Goal: Task Accomplishment & Management: Manage account settings

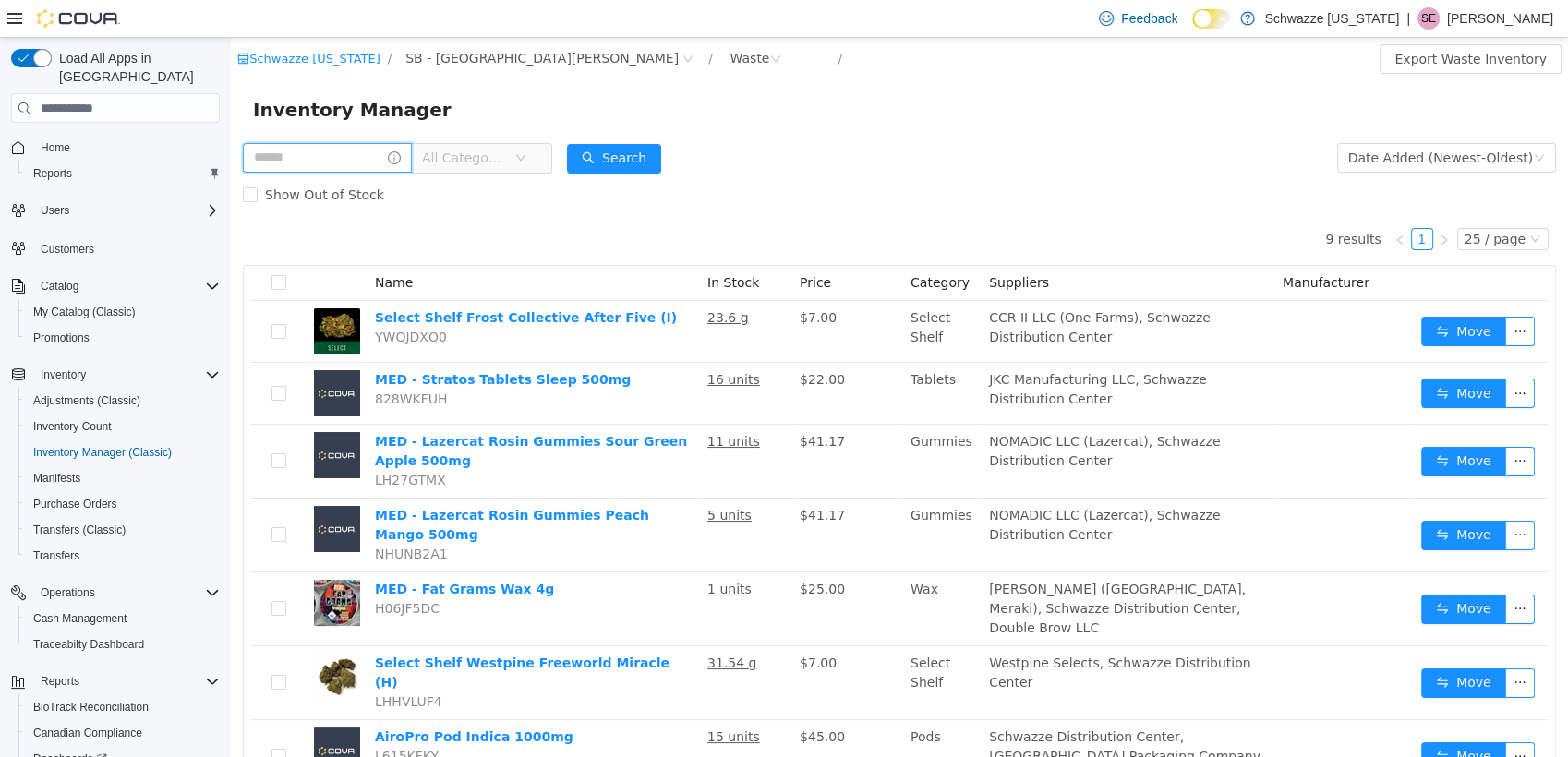
click at [341, 161] on input "text" at bounding box center [327, 158] width 169 height 29
click at [729, 63] on div "Waste" at bounding box center [749, 58] width 39 height 28
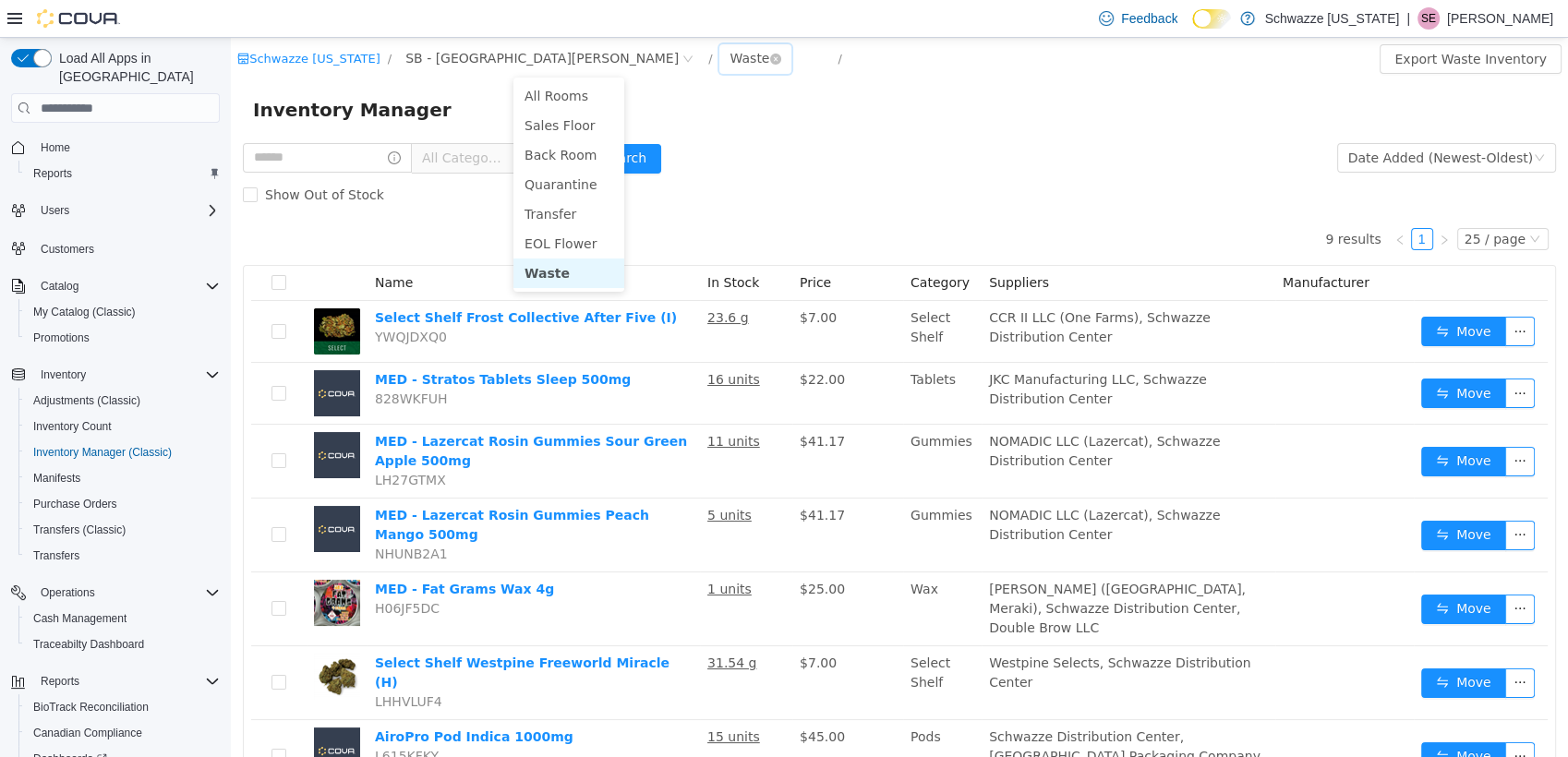
click at [720, 53] on div "Waste" at bounding box center [755, 59] width 72 height 29
click at [770, 61] on icon "icon: close-circle" at bounding box center [775, 58] width 11 height 11
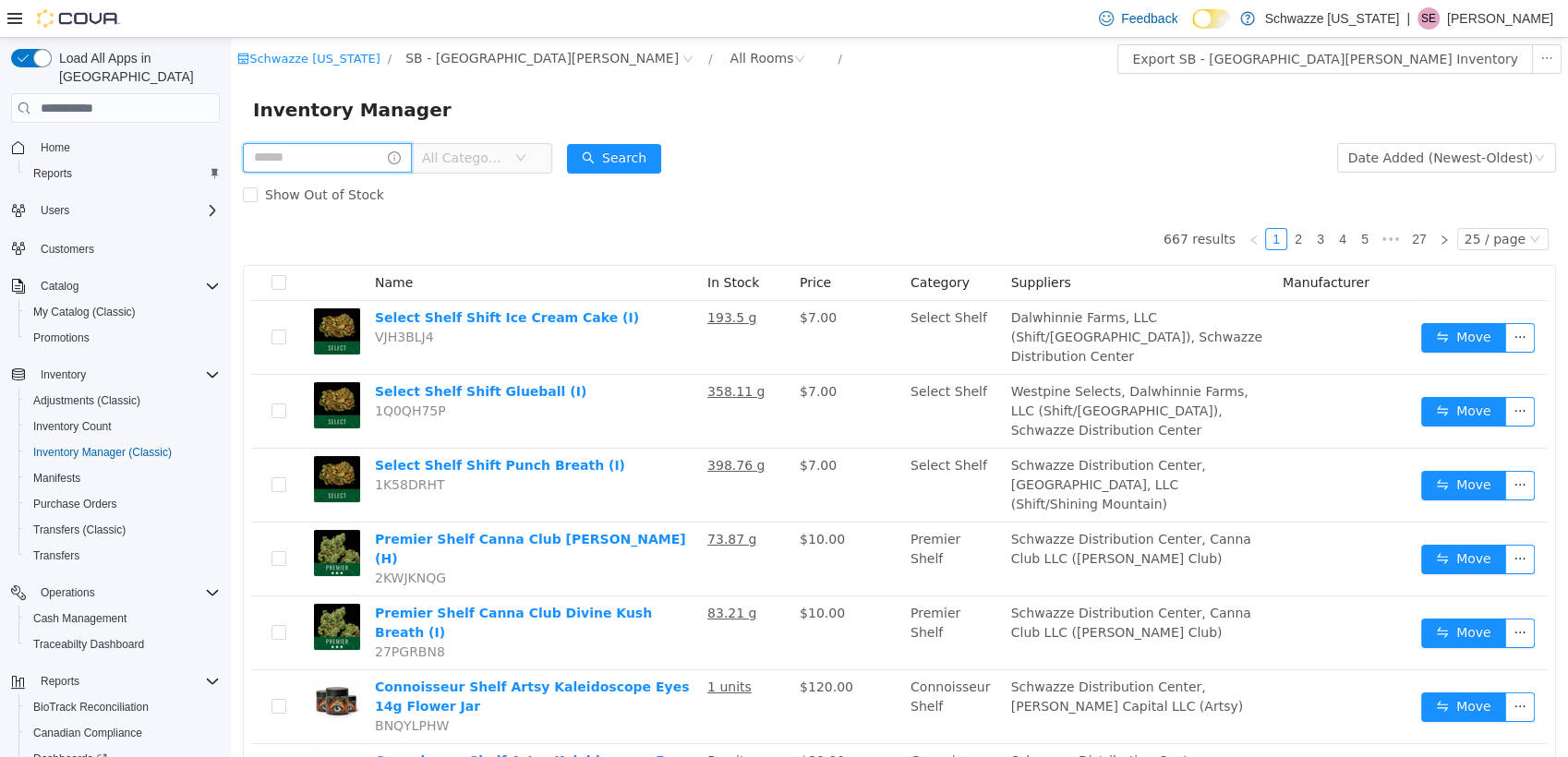
click at [342, 173] on input "text" at bounding box center [327, 158] width 169 height 29
type input "******"
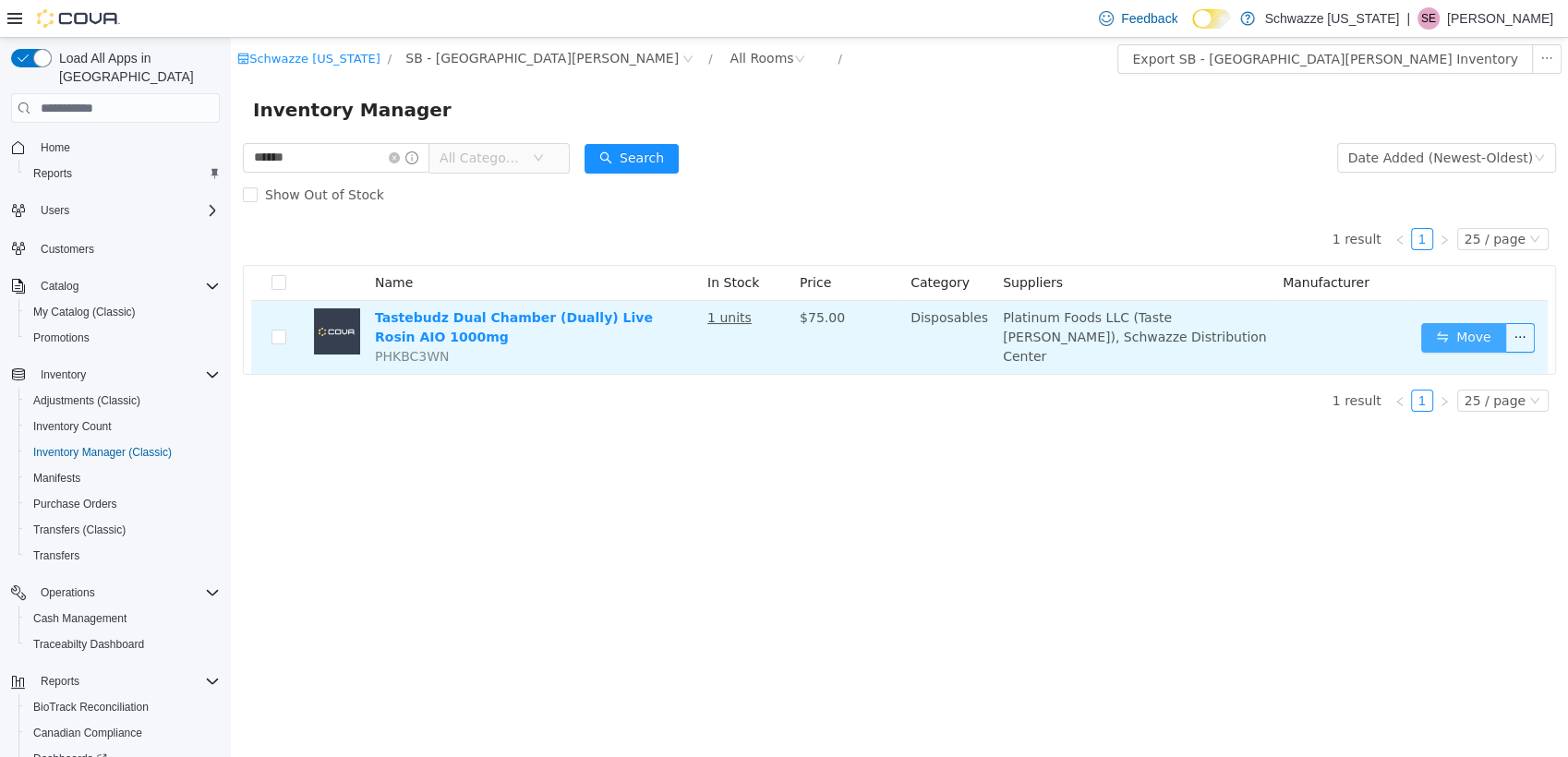
click at [1478, 327] on button "Move" at bounding box center [1464, 338] width 85 height 29
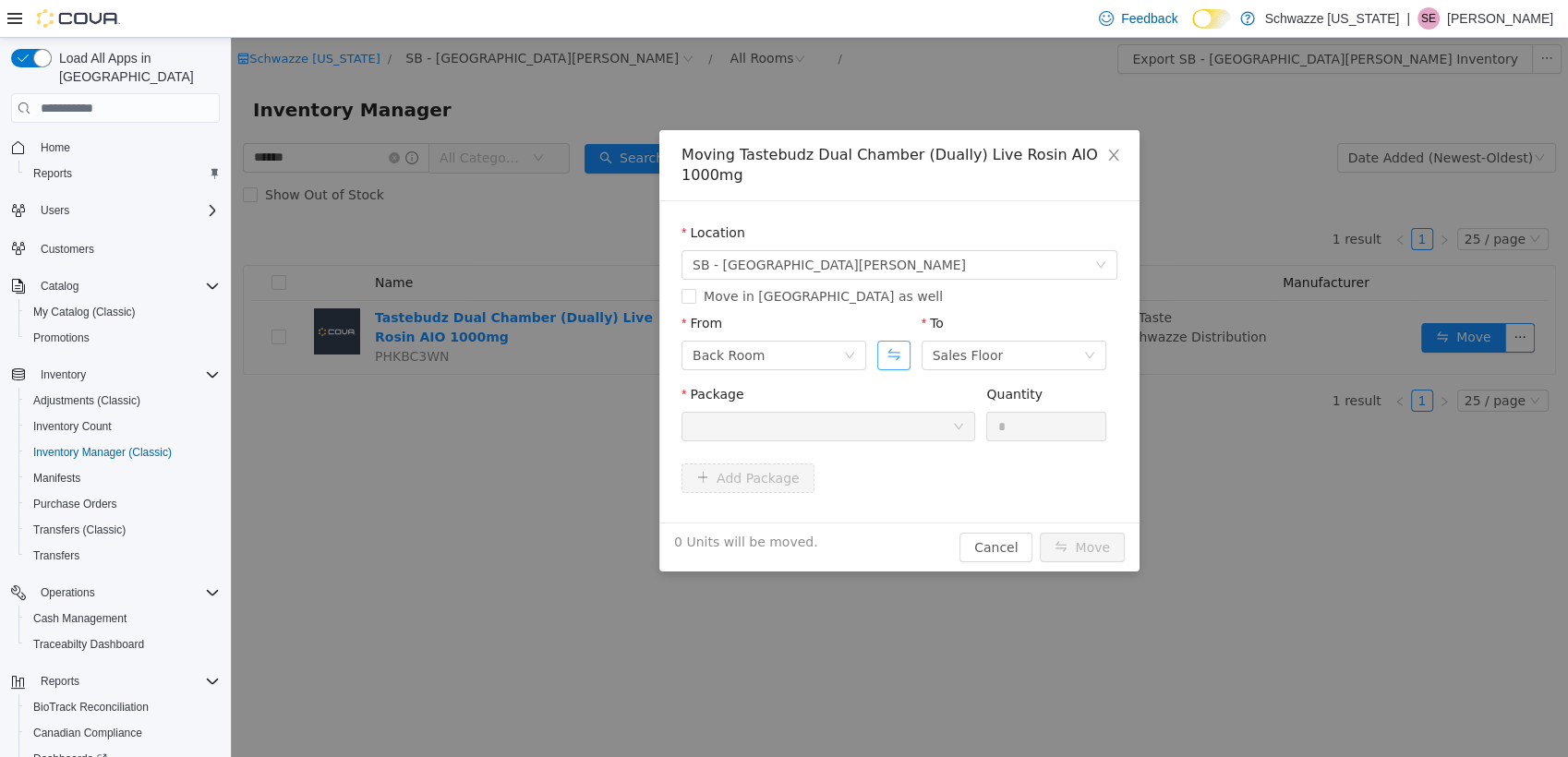
drag, startPoint x: 882, startPoint y: 350, endPoint x: 898, endPoint y: 351, distance: 16.0
click at [882, 350] on button "Swap" at bounding box center [893, 356] width 32 height 29
click at [960, 355] on div "Back Room" at bounding box center [968, 356] width 72 height 28
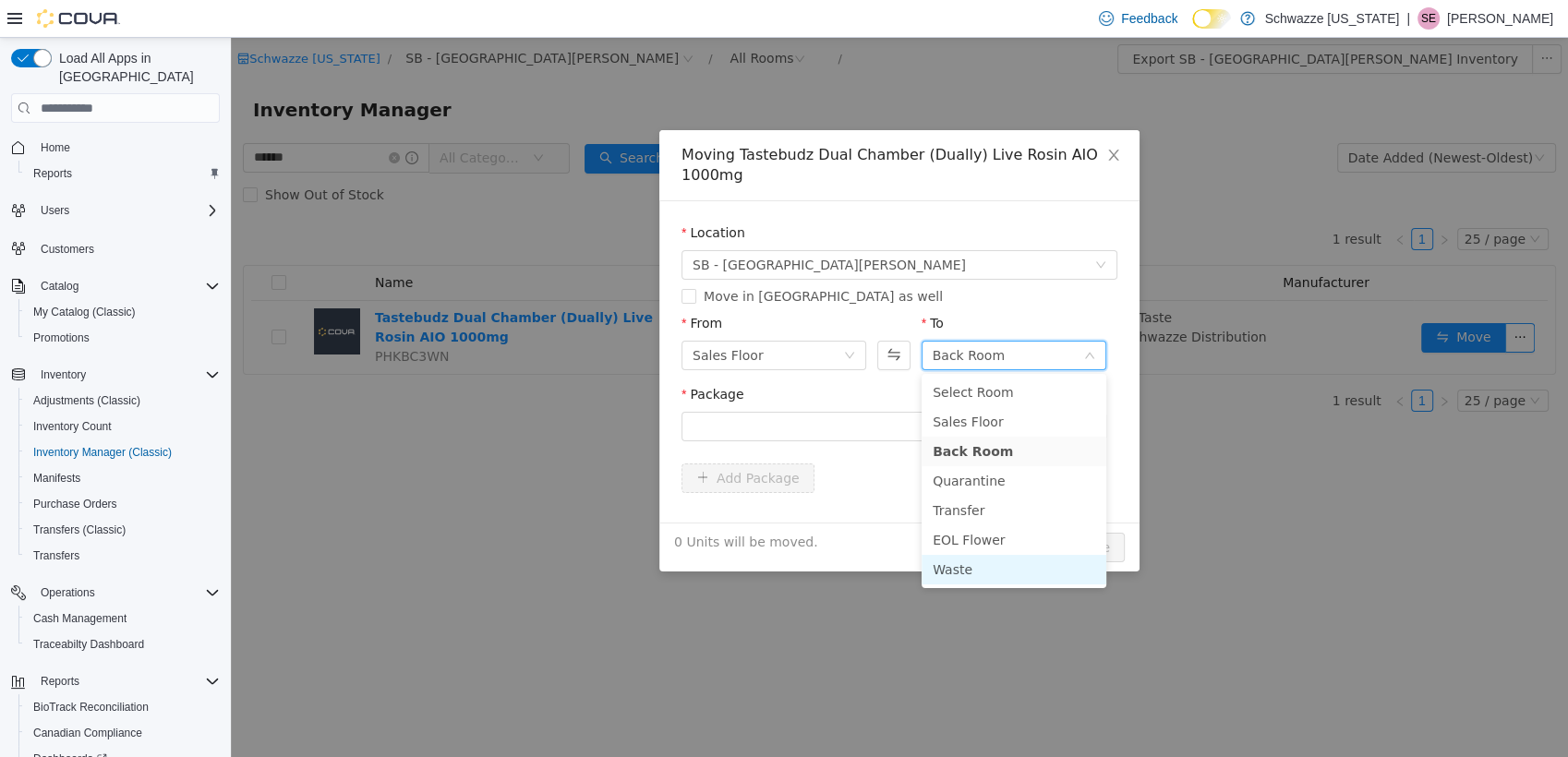
click at [975, 576] on li "Waste" at bounding box center [1014, 570] width 185 height 29
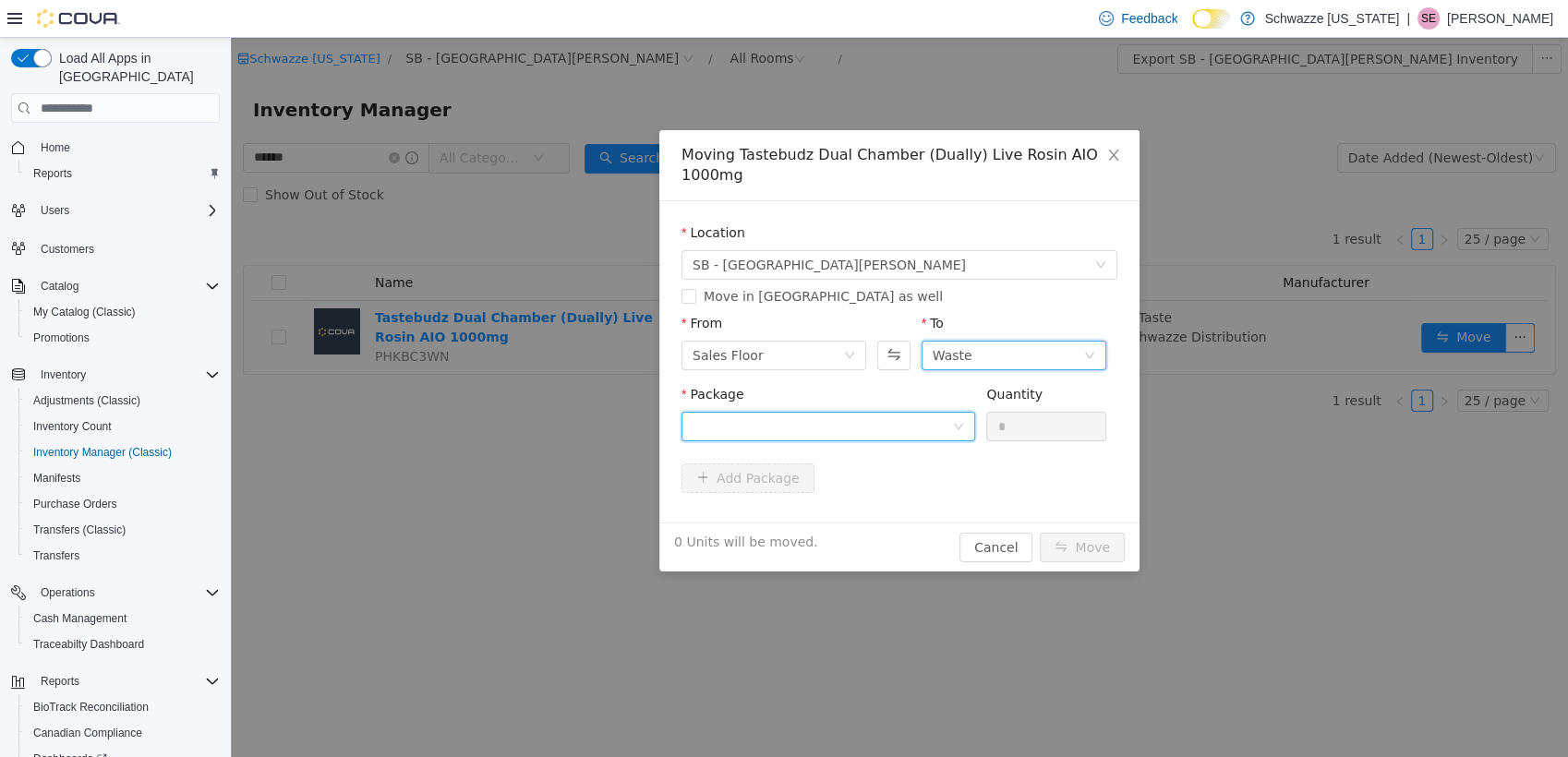
click at [917, 420] on div at bounding box center [822, 427] width 260 height 28
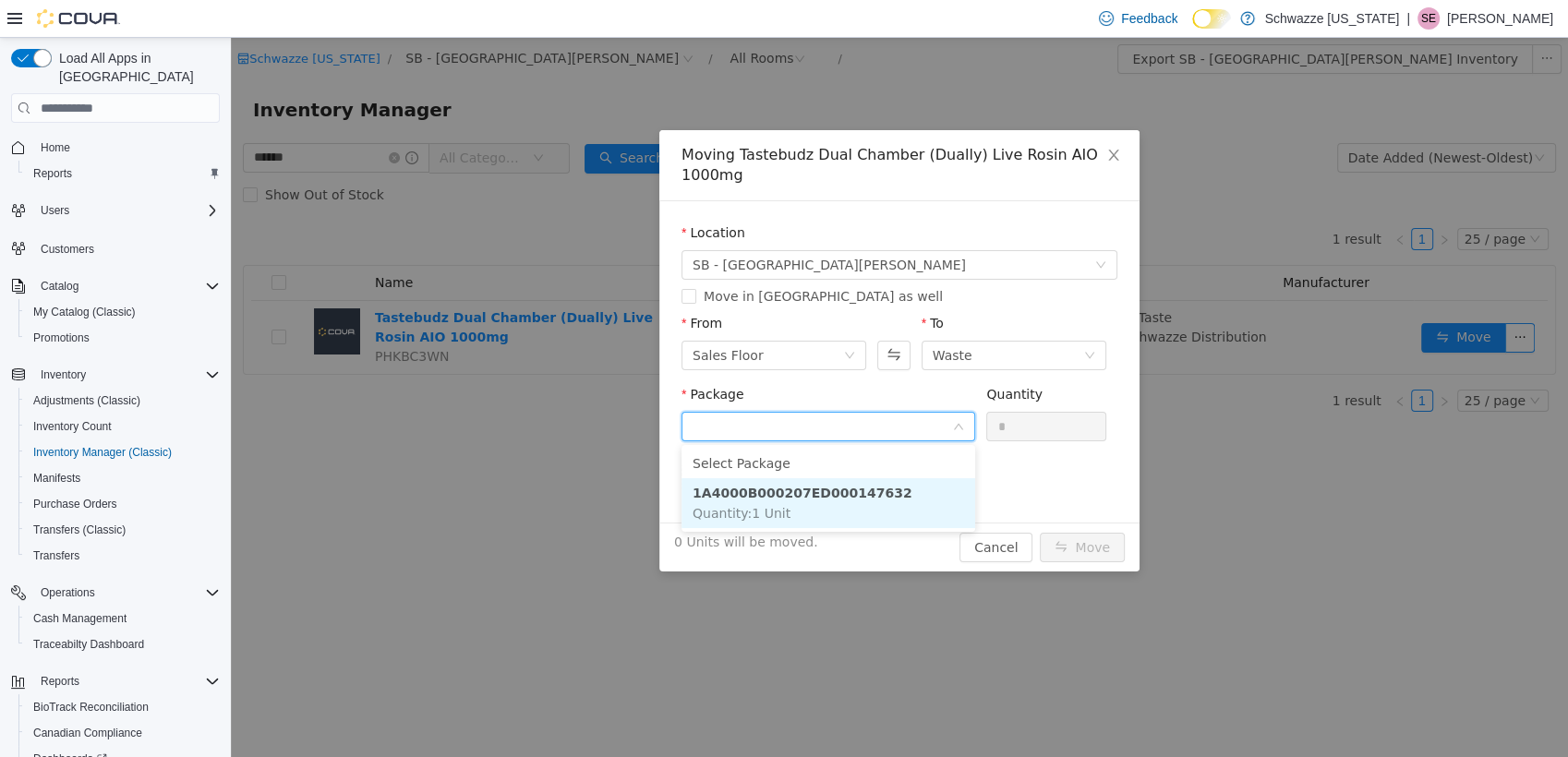
click at [924, 495] on li "1A4000B000207ED000147632 Quantity : 1 Unit" at bounding box center [828, 503] width 294 height 50
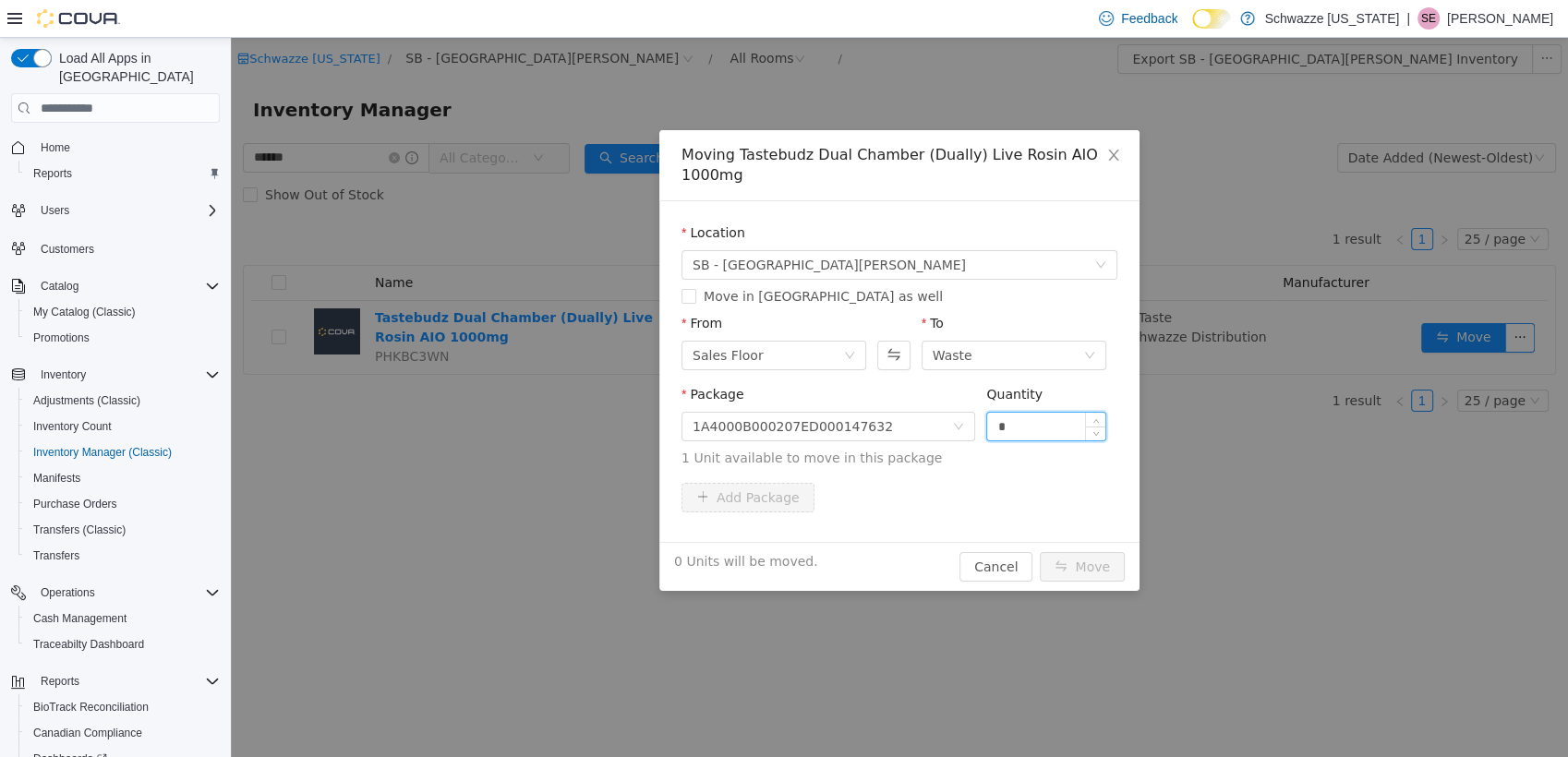
click at [1033, 429] on input "*" at bounding box center [1046, 427] width 118 height 28
type input "**"
click at [1040, 553] on button "Move" at bounding box center [1082, 567] width 85 height 29
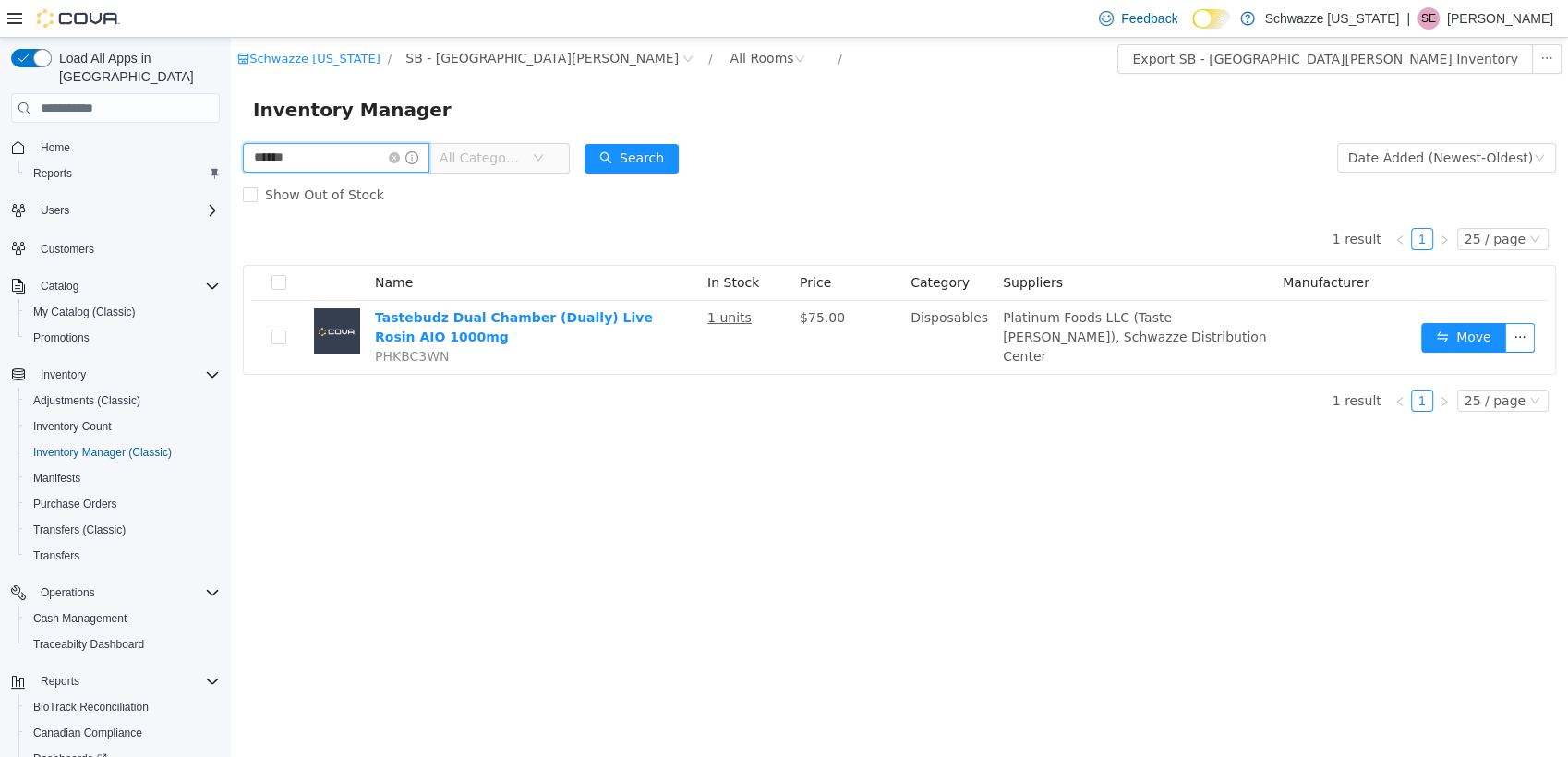
click at [332, 160] on input "******" at bounding box center [336, 158] width 187 height 29
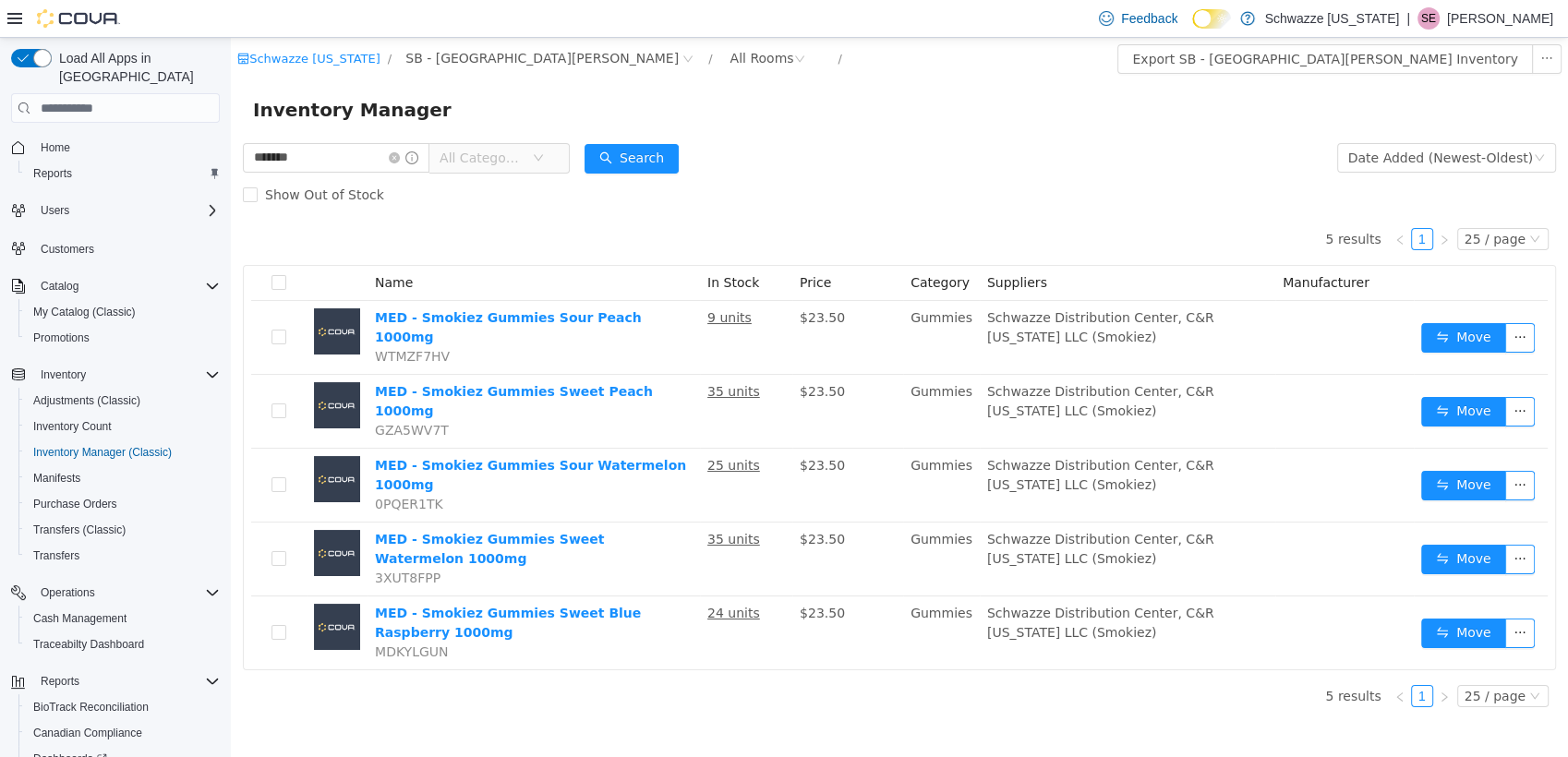
click at [848, 137] on div "Inventory Manager" at bounding box center [900, 110] width 1337 height 59
click at [328, 166] on input "*******" at bounding box center [336, 158] width 187 height 29
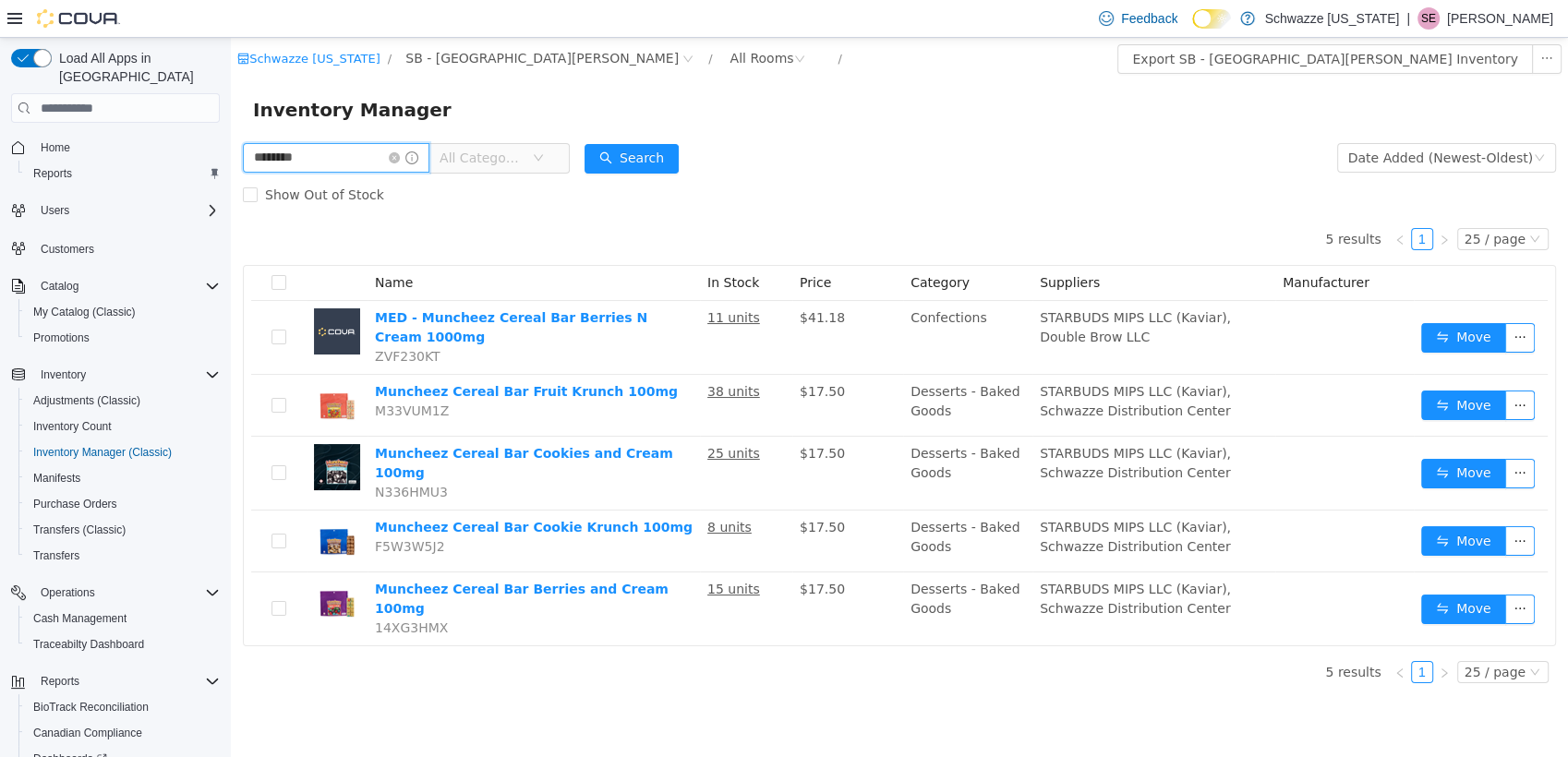
click at [289, 156] on input "********" at bounding box center [336, 158] width 187 height 29
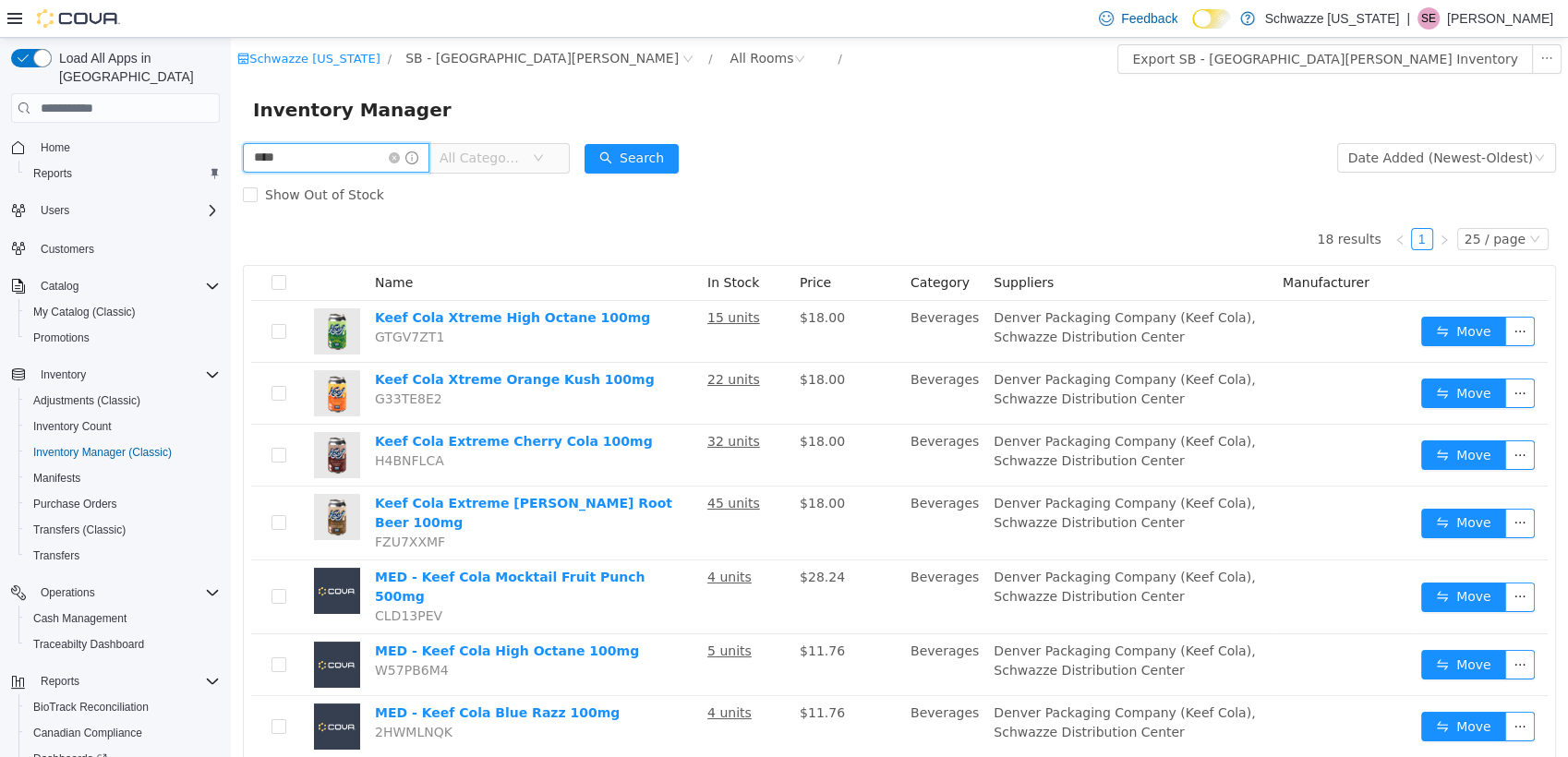
click at [311, 150] on input "****" at bounding box center [336, 158] width 187 height 29
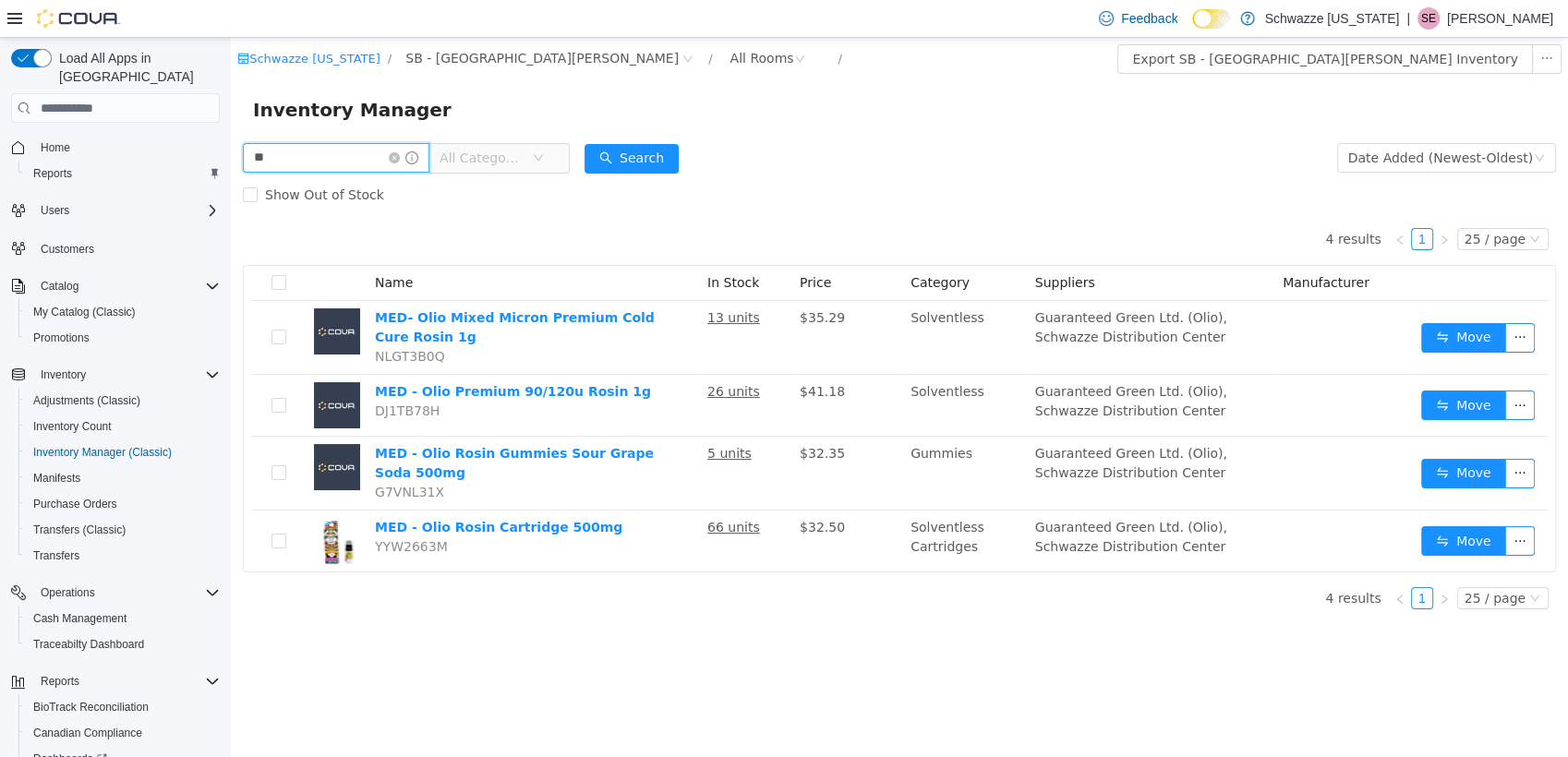
type input "*"
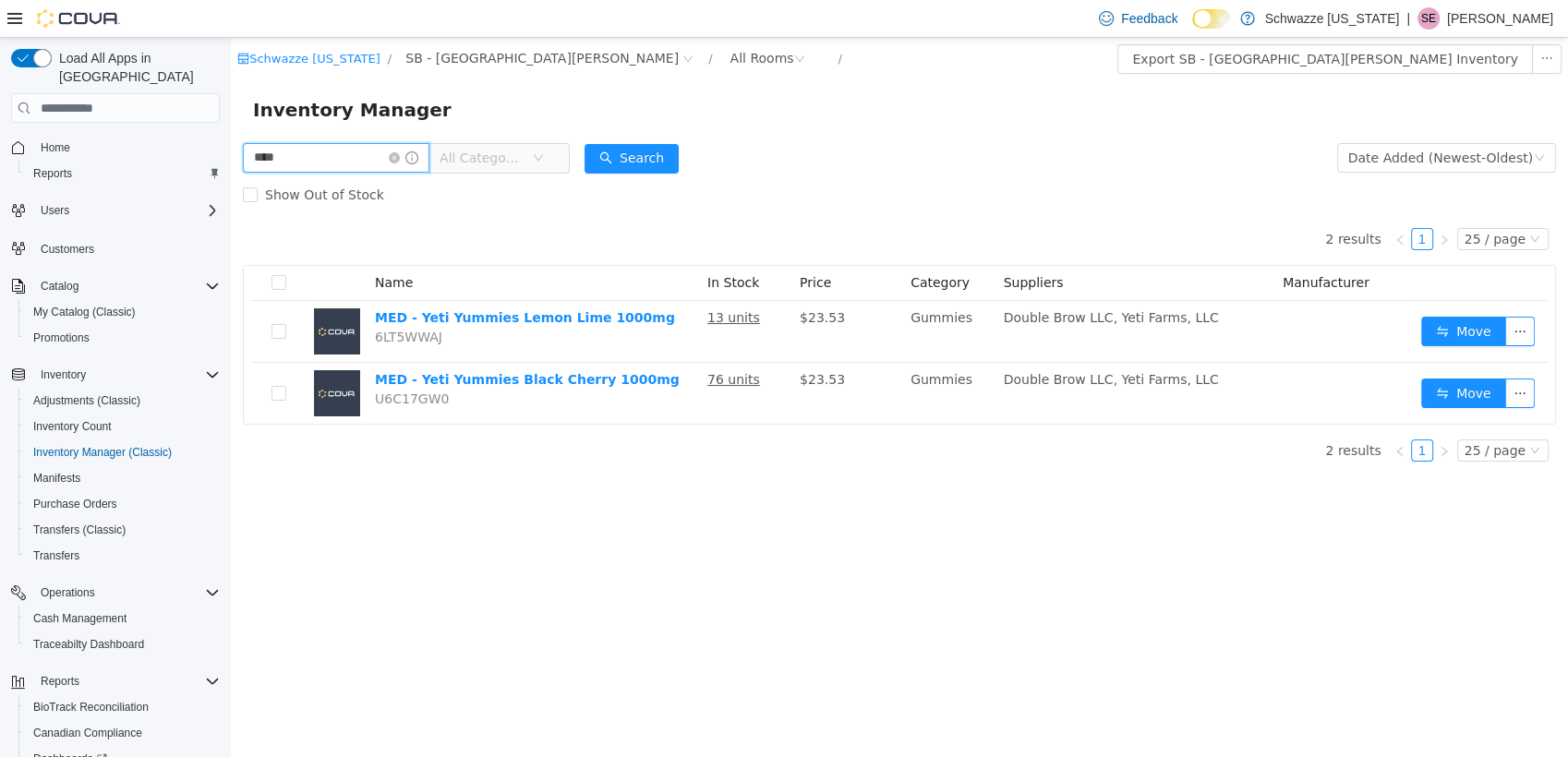
click at [298, 170] on input "****" at bounding box center [336, 158] width 187 height 29
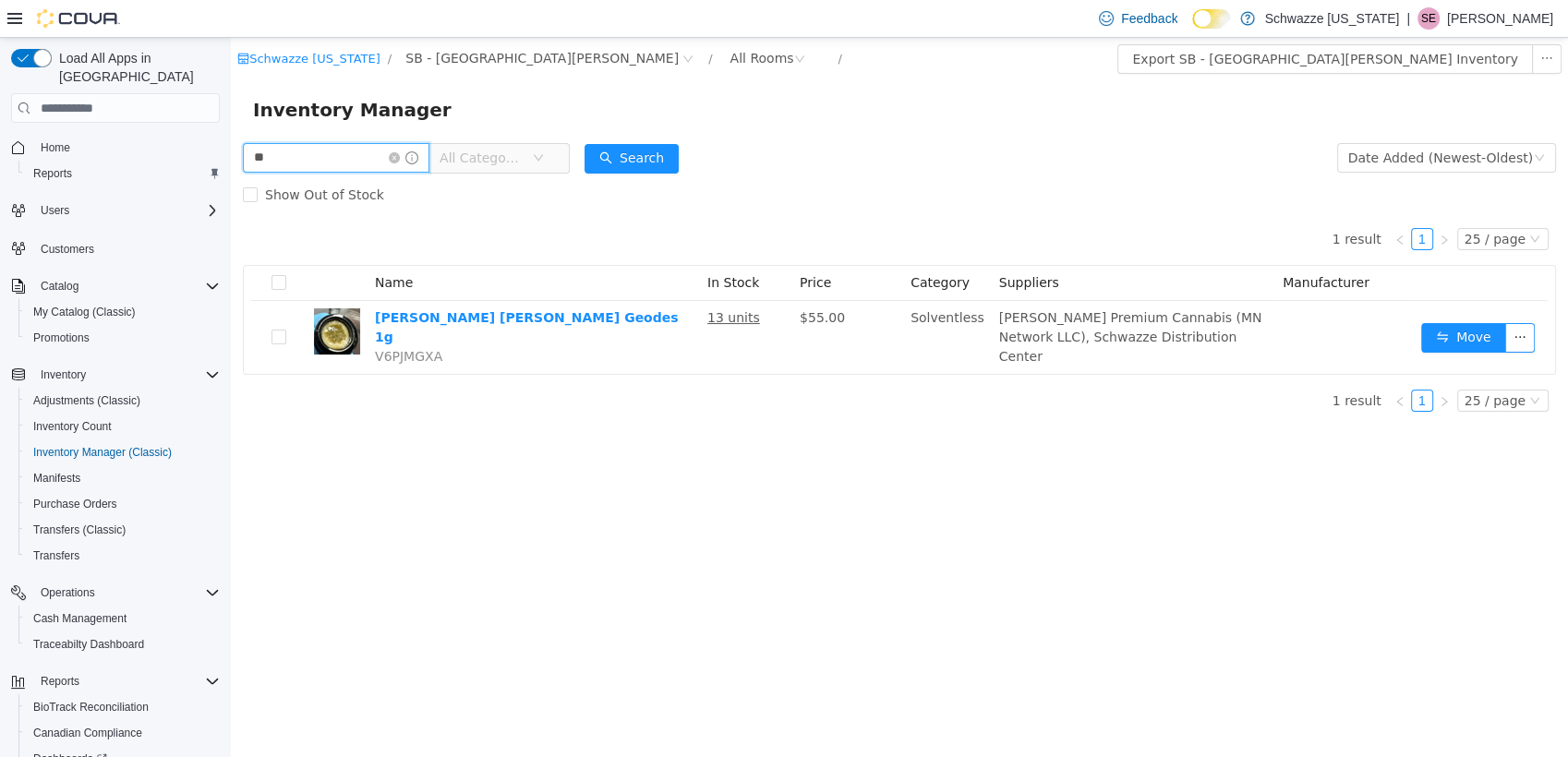
type input "*"
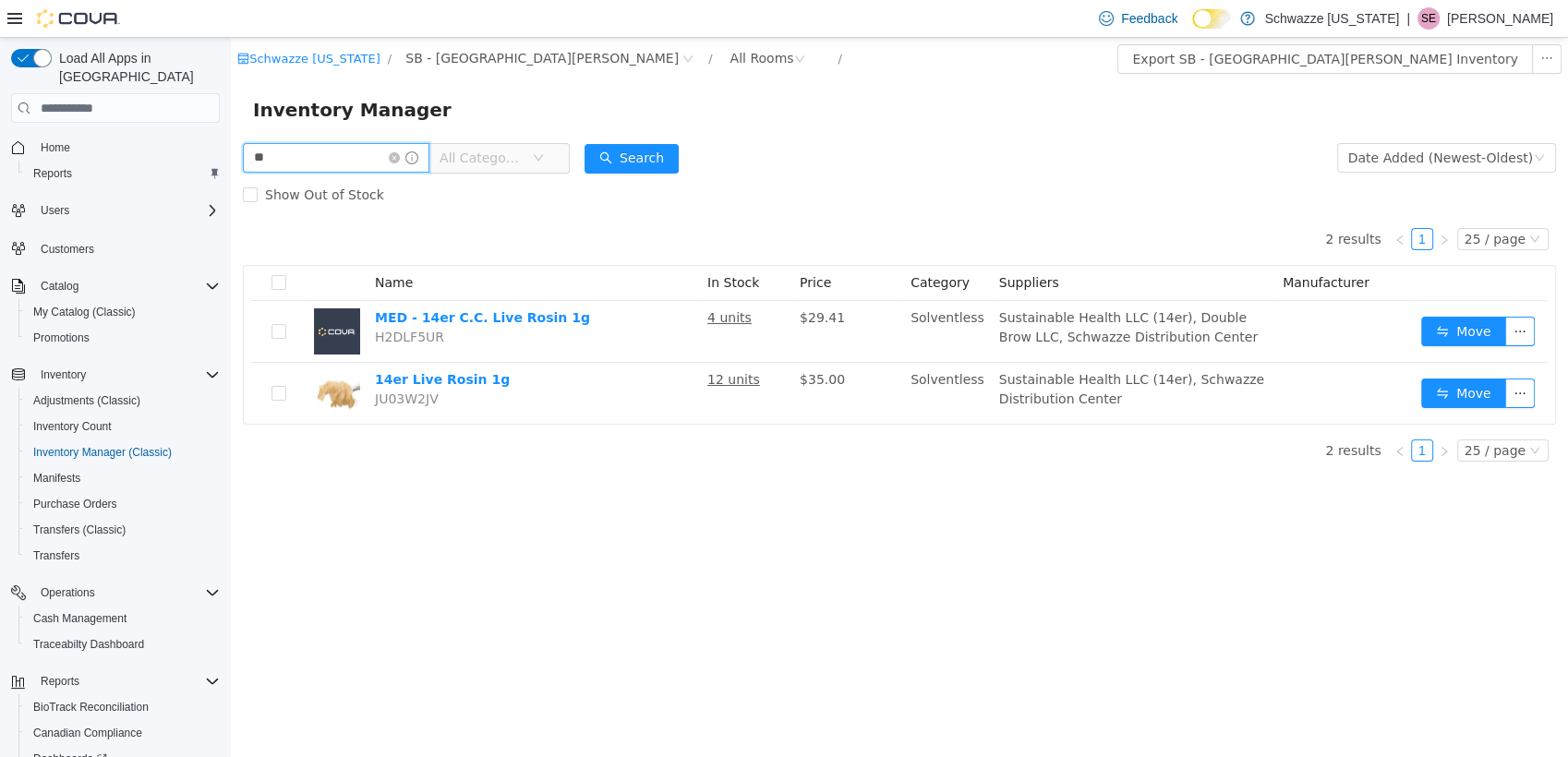
type input "*"
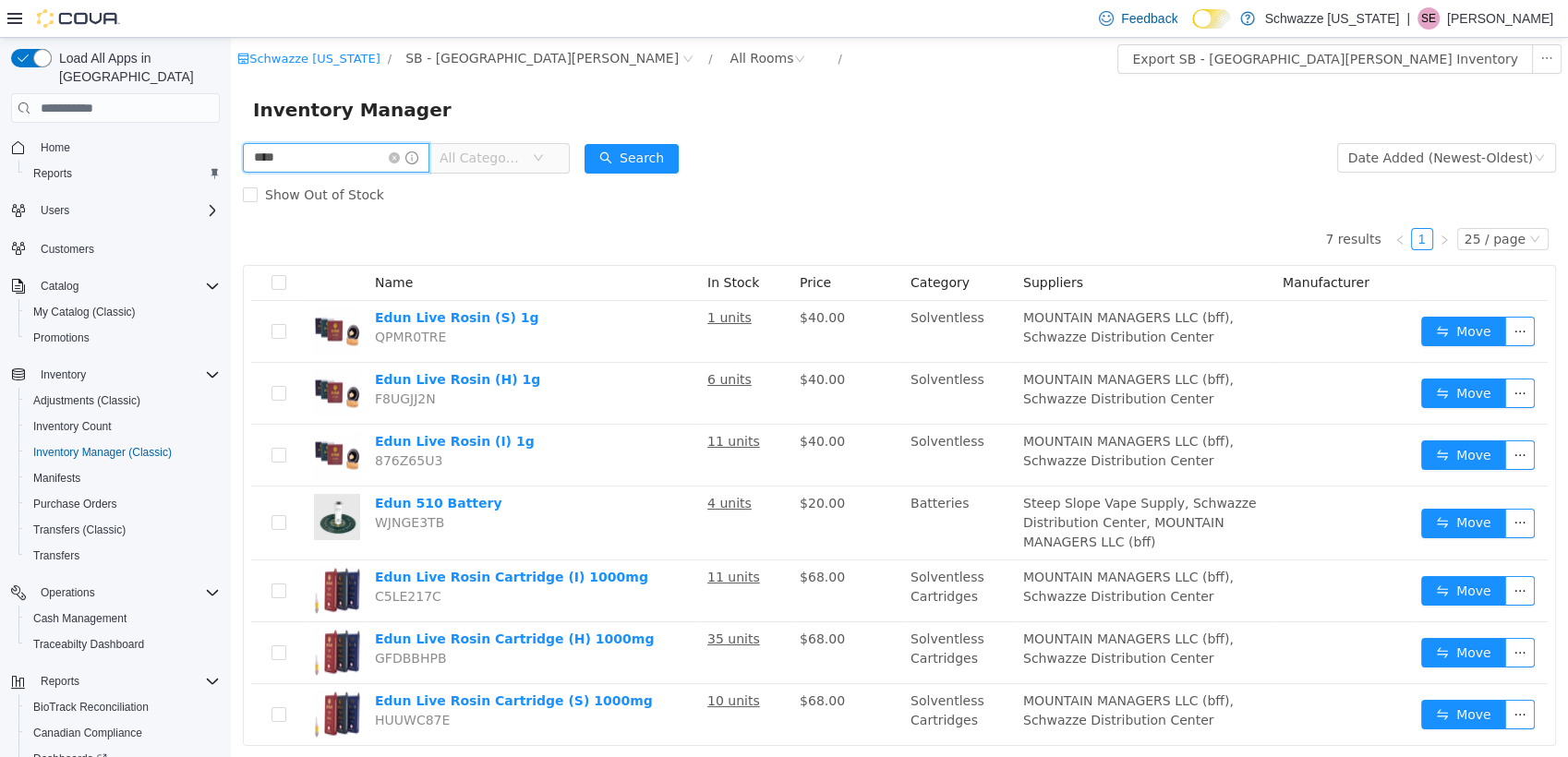
click at [328, 170] on input "****" at bounding box center [336, 158] width 187 height 29
type input "*"
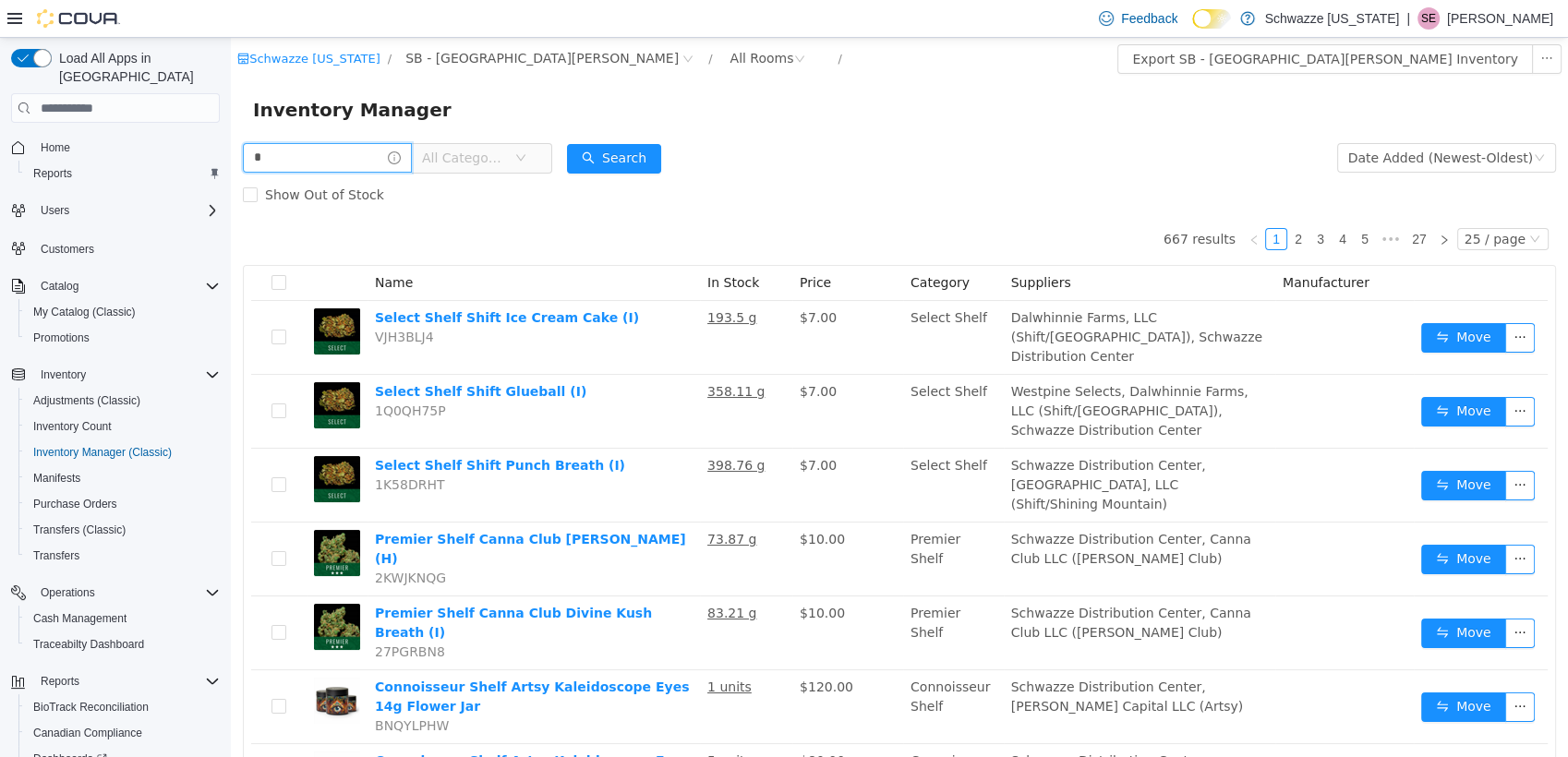
click at [328, 170] on input "*" at bounding box center [327, 158] width 169 height 29
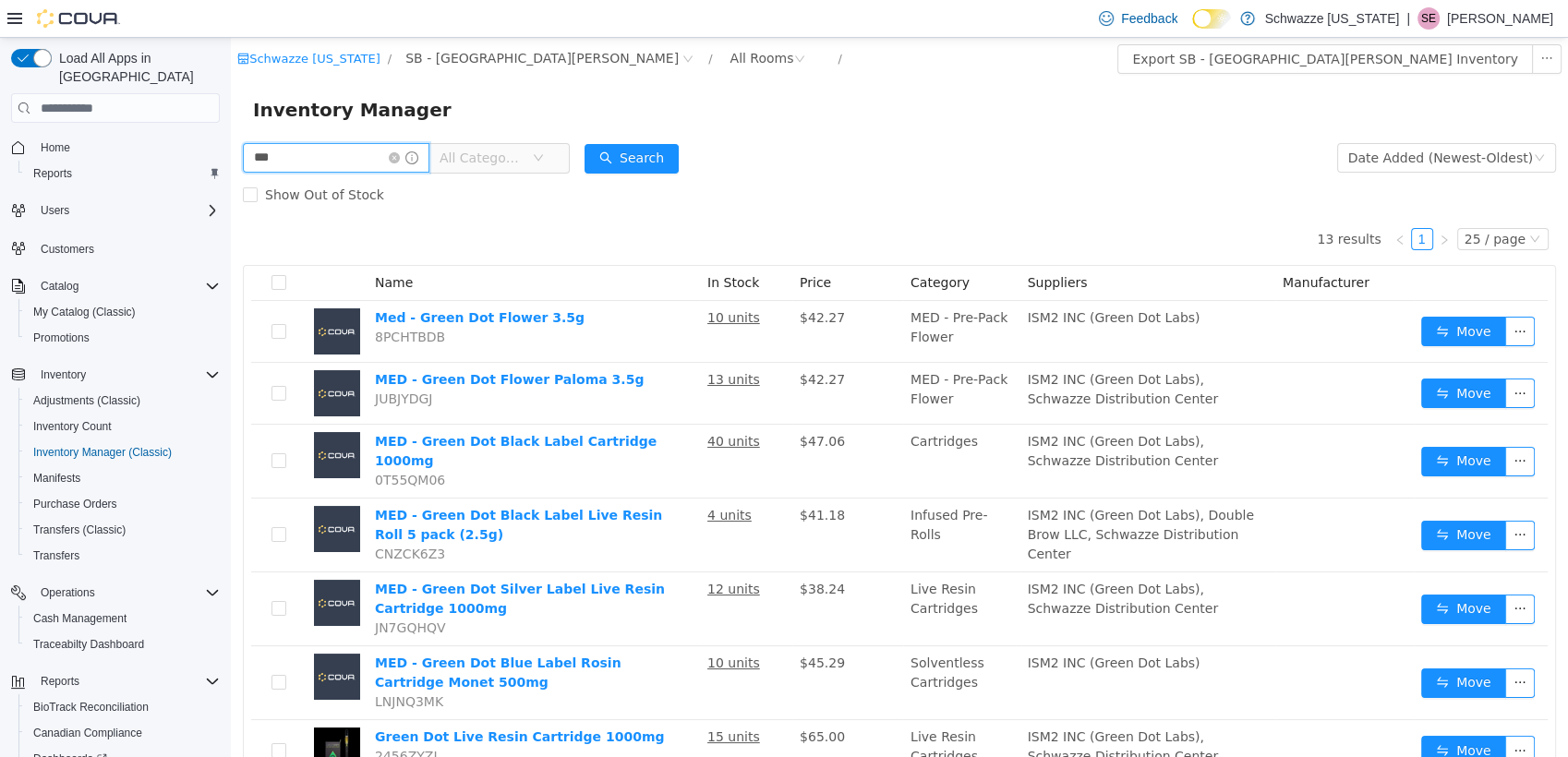
click at [334, 154] on input "***" at bounding box center [336, 158] width 187 height 29
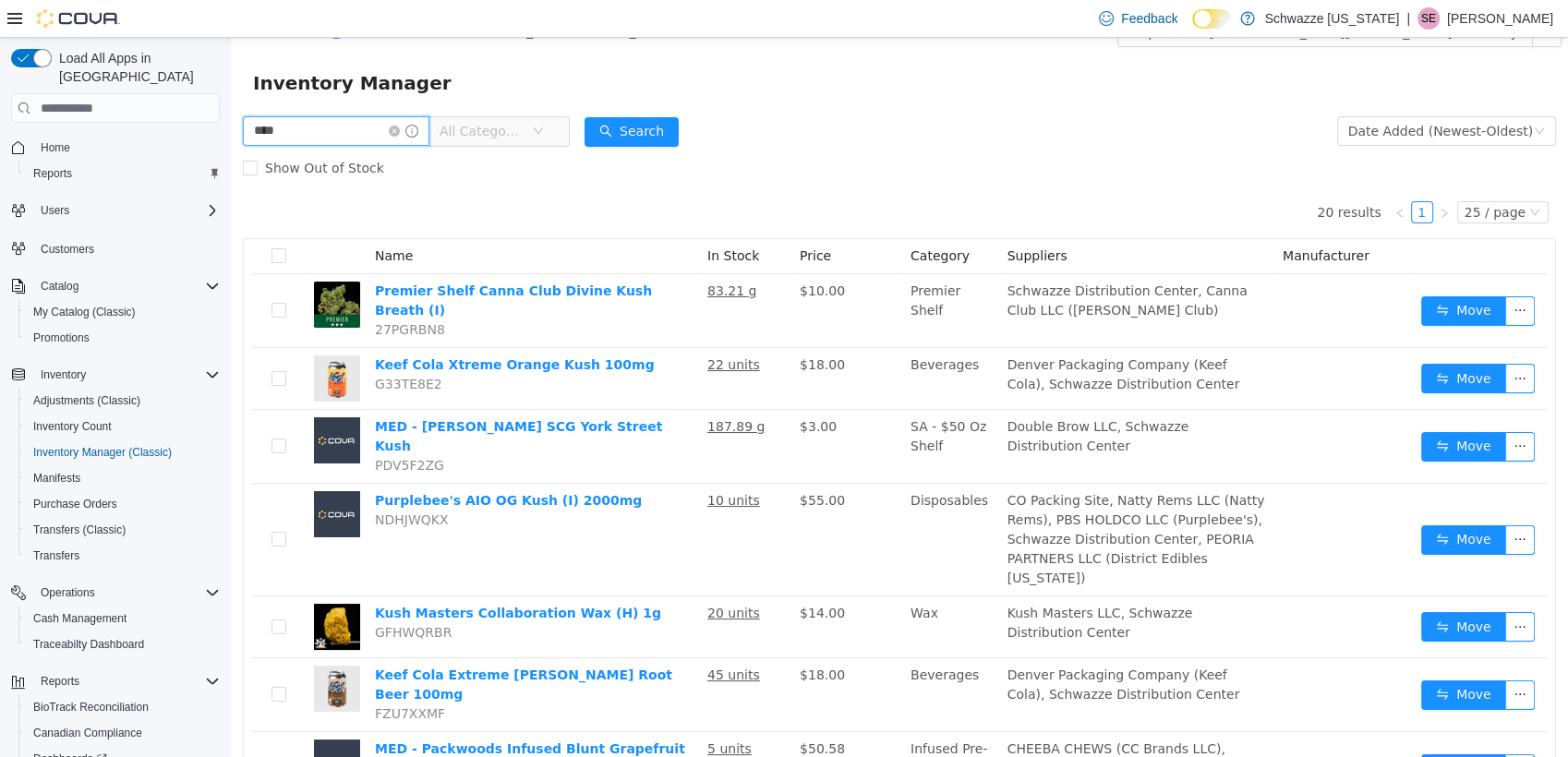
scroll to position [10, 0]
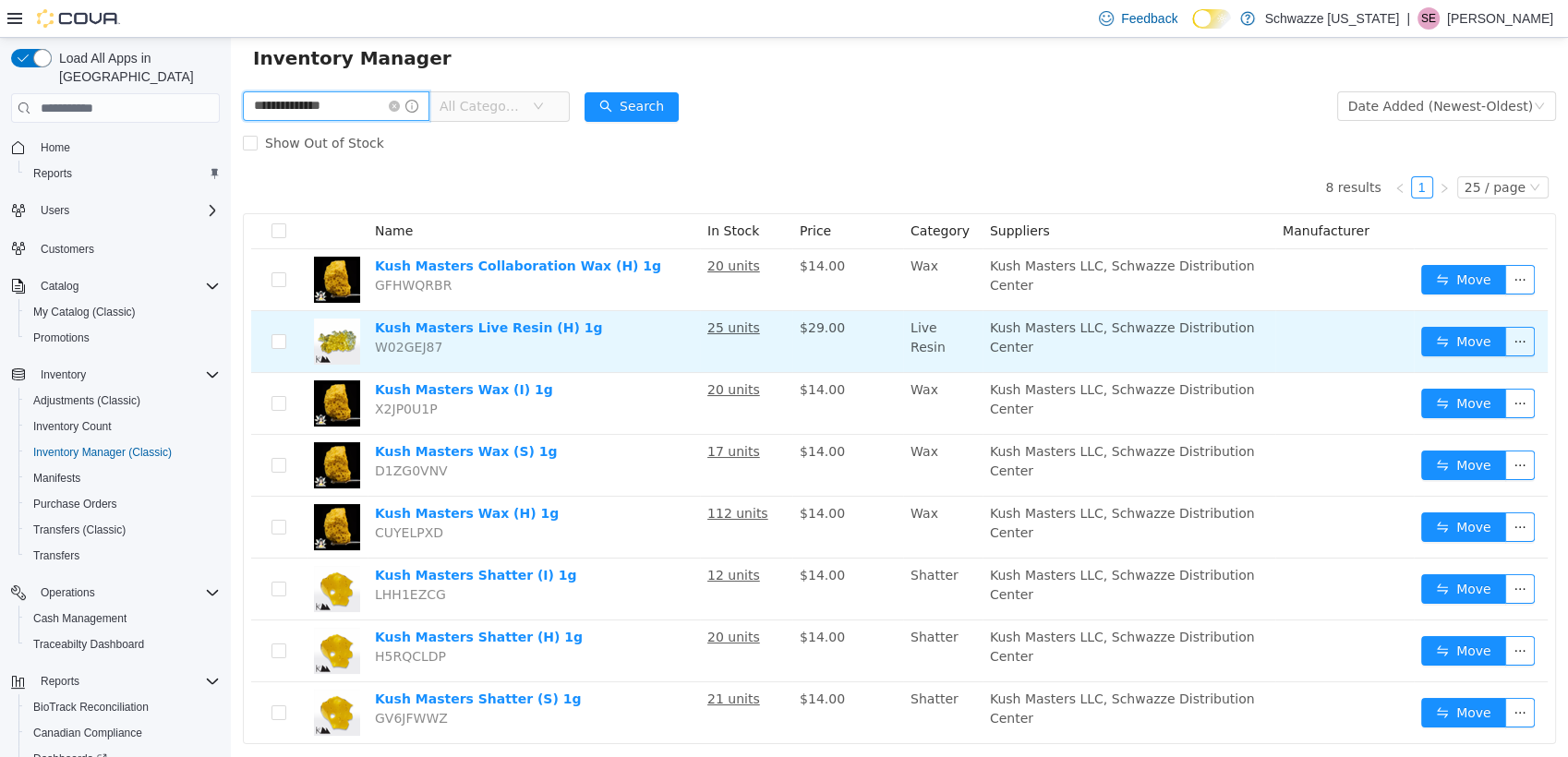
scroll to position [89, 0]
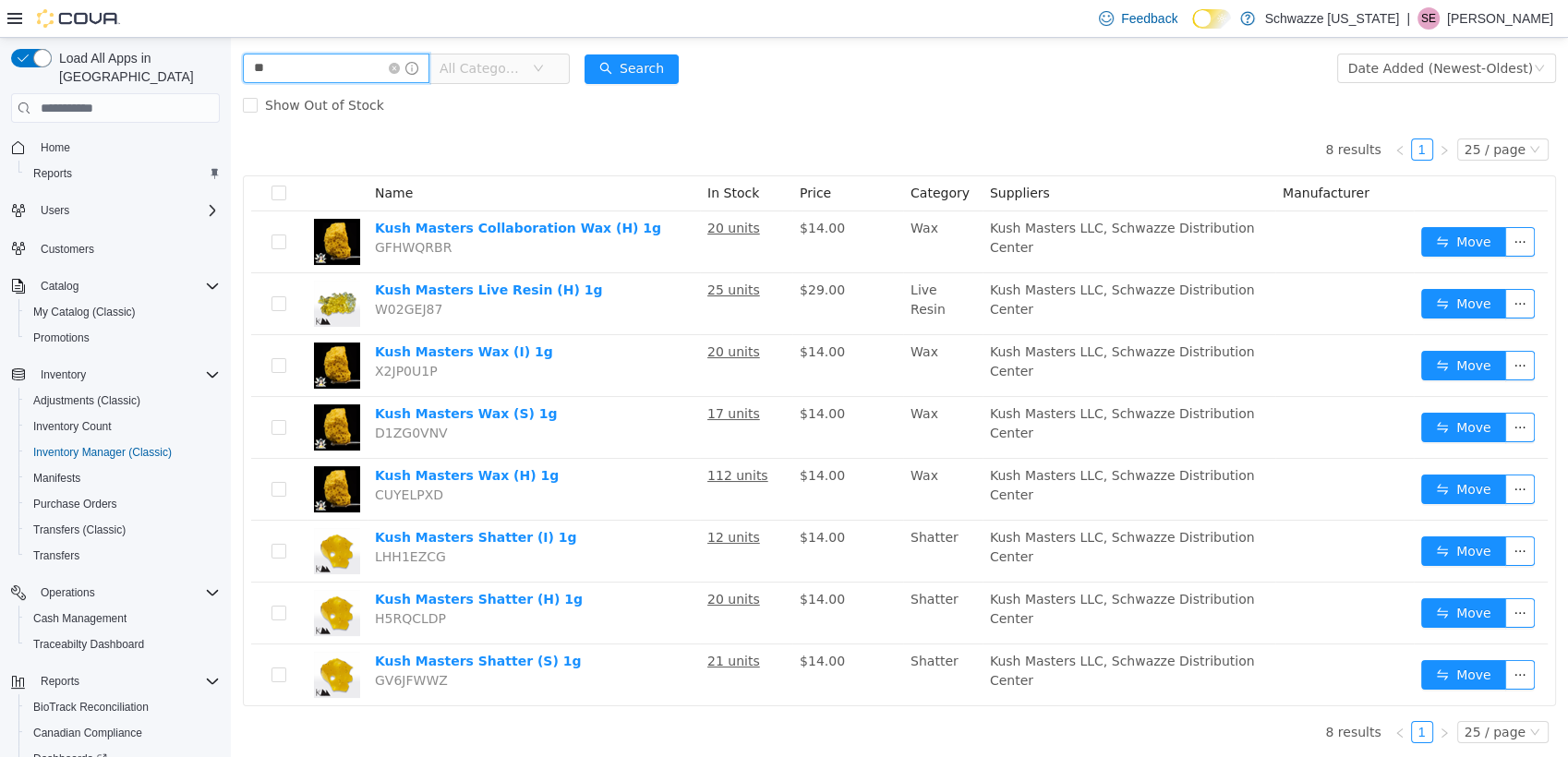
type input "*"
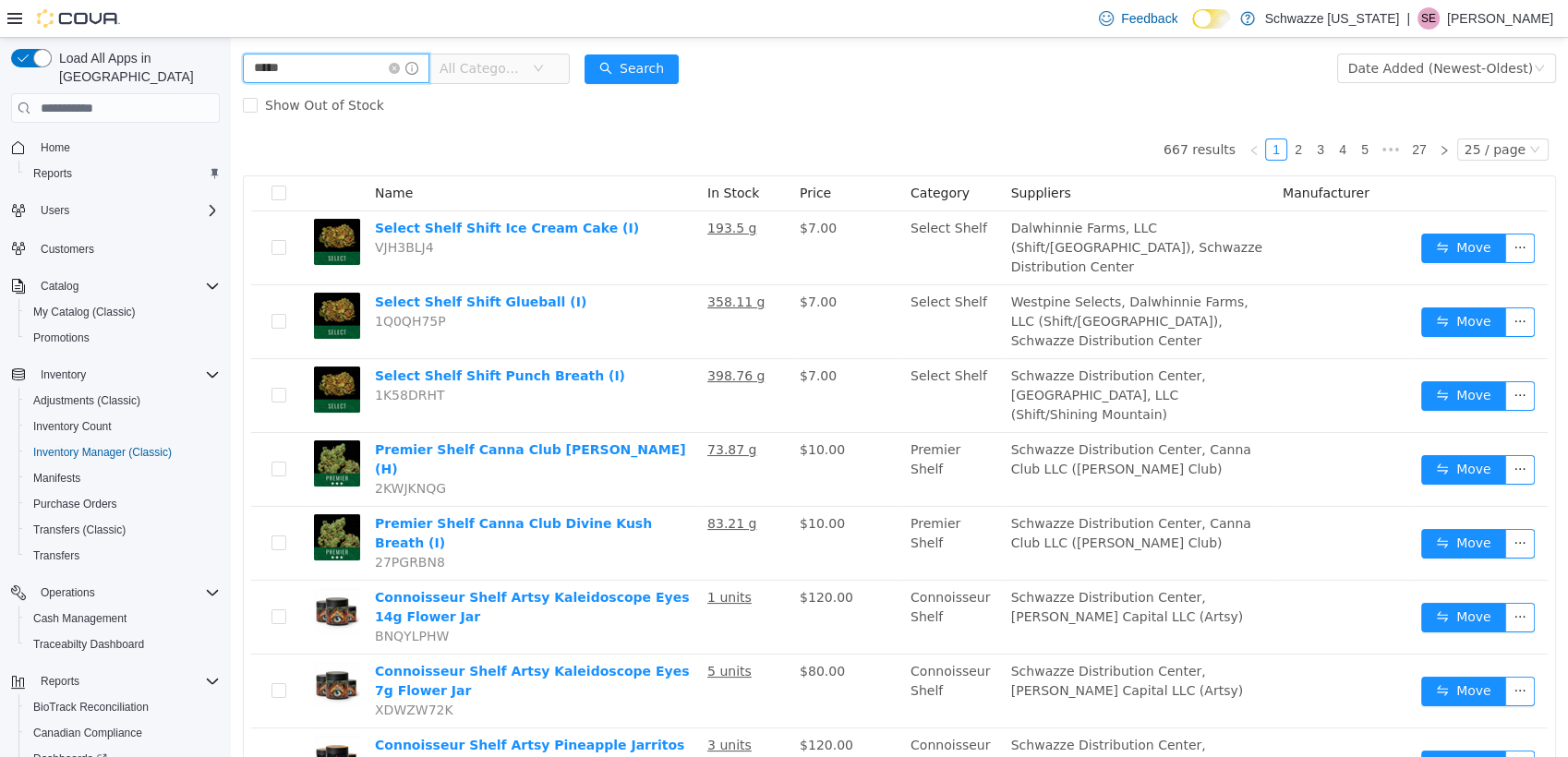
type input "*****"
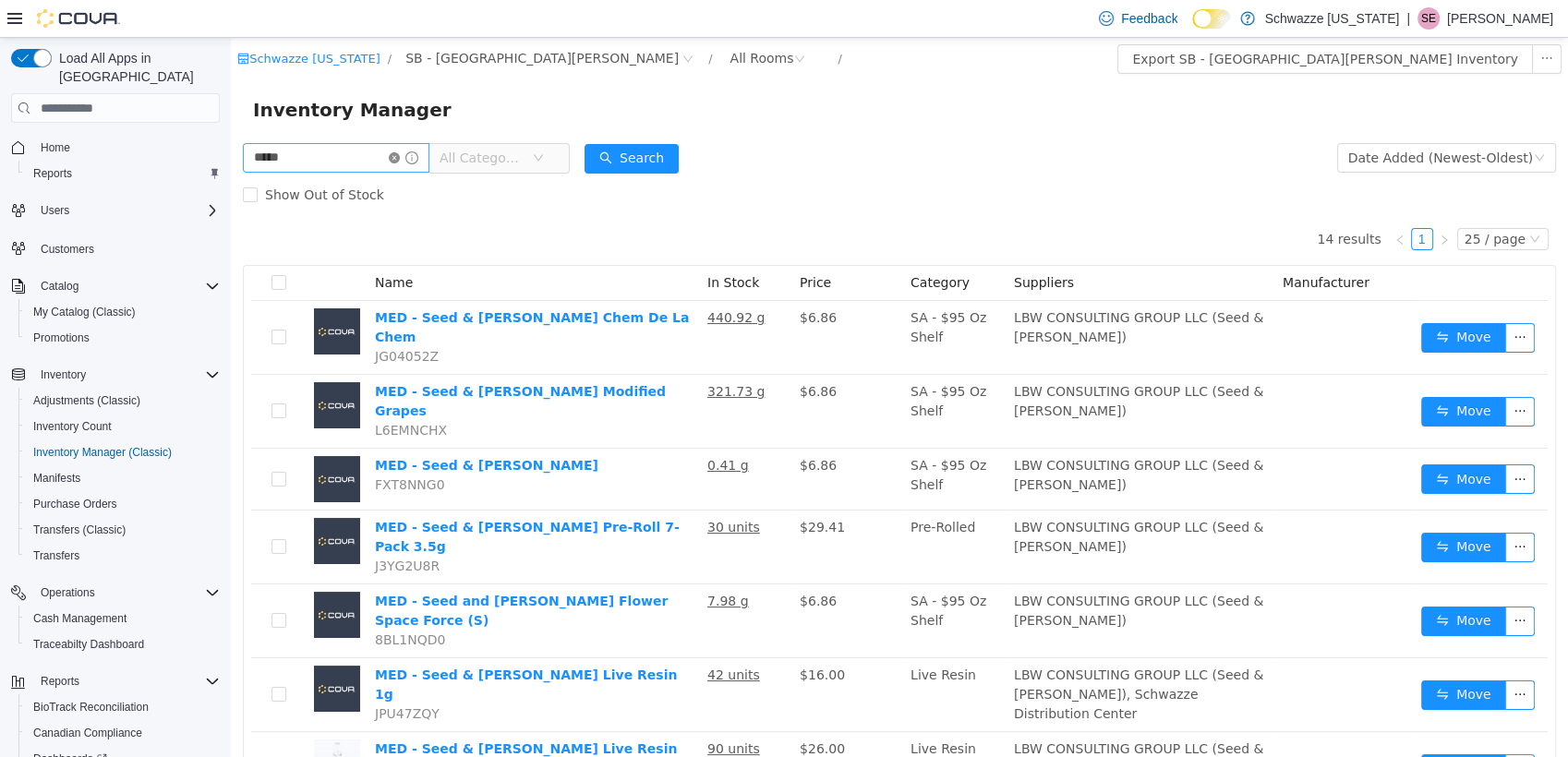
click at [400, 153] on icon "icon: close-circle" at bounding box center [393, 157] width 11 height 11
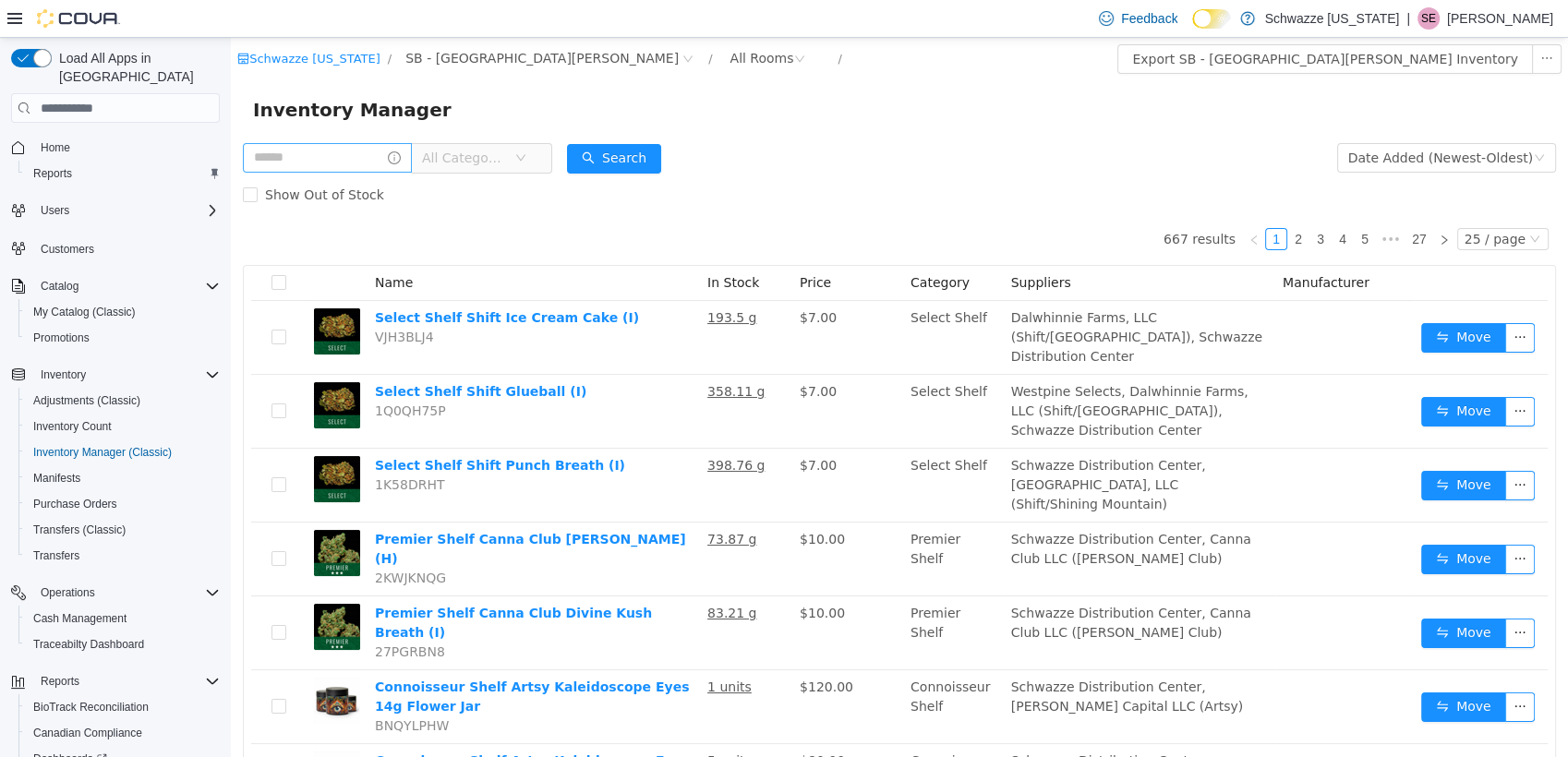
click at [514, 156] on span "All Categories" at bounding box center [468, 158] width 92 height 28
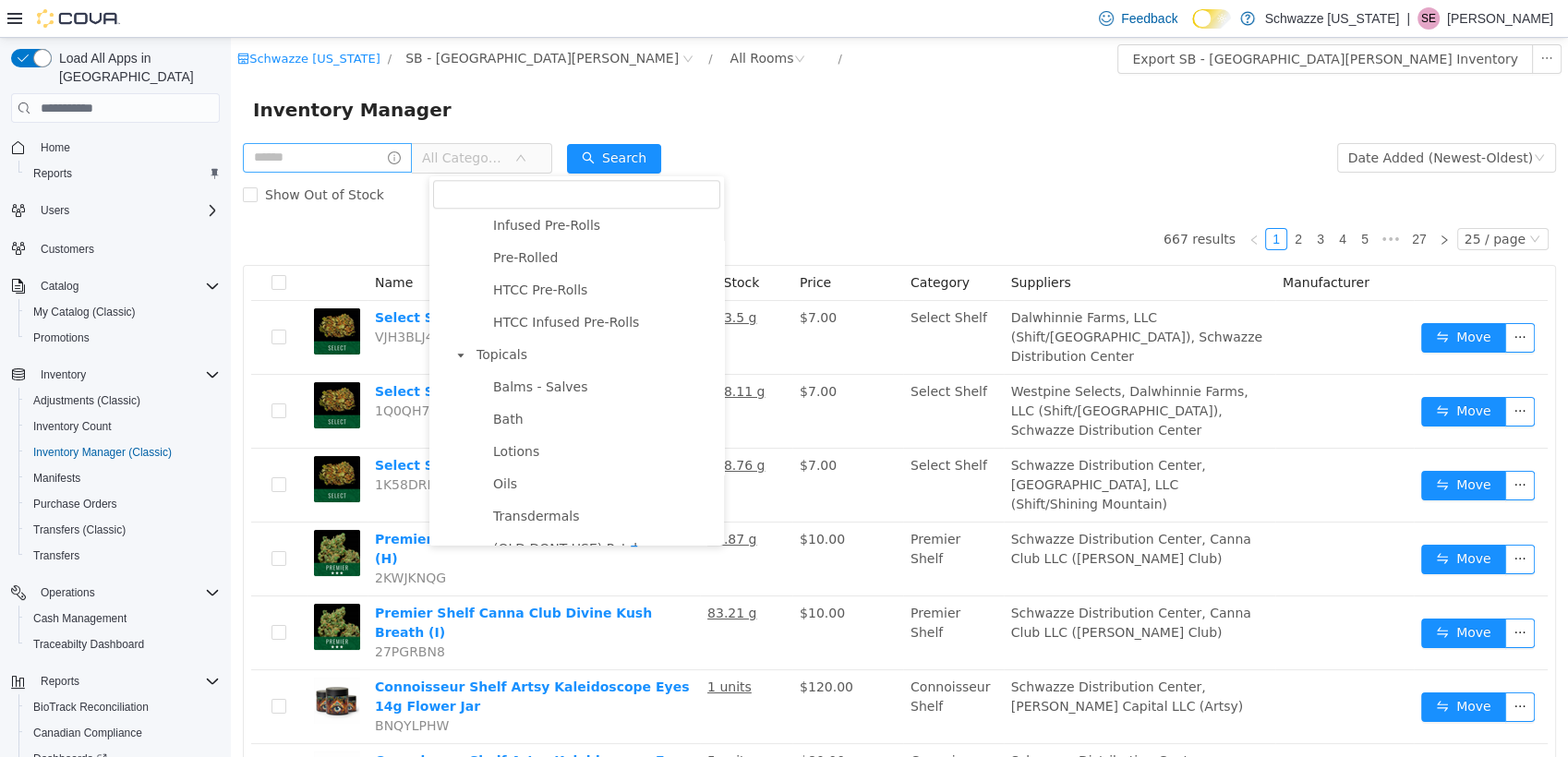
scroll to position [1884, 0]
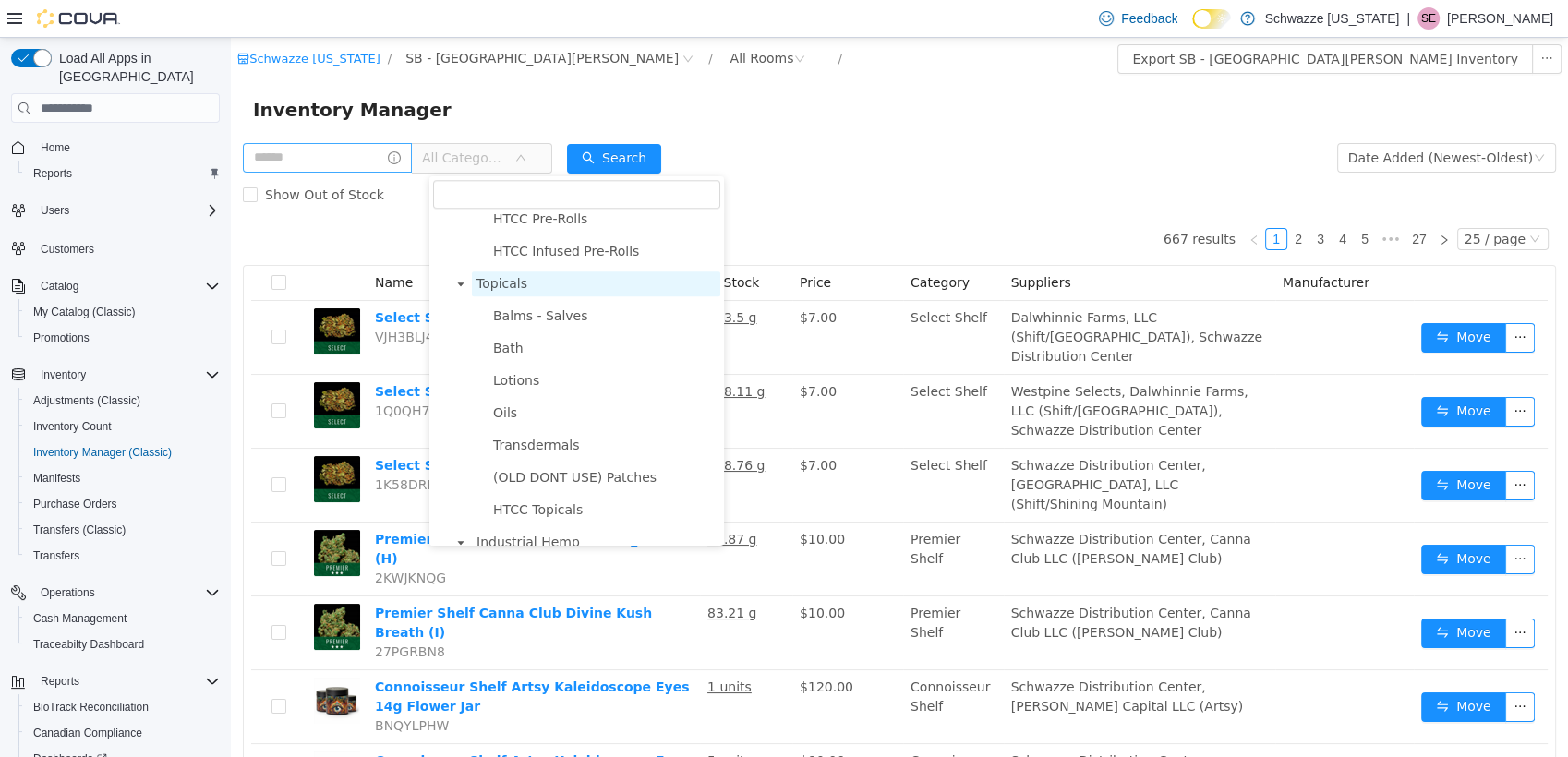
click at [498, 291] on span "Topicals" at bounding box center [502, 283] width 51 height 15
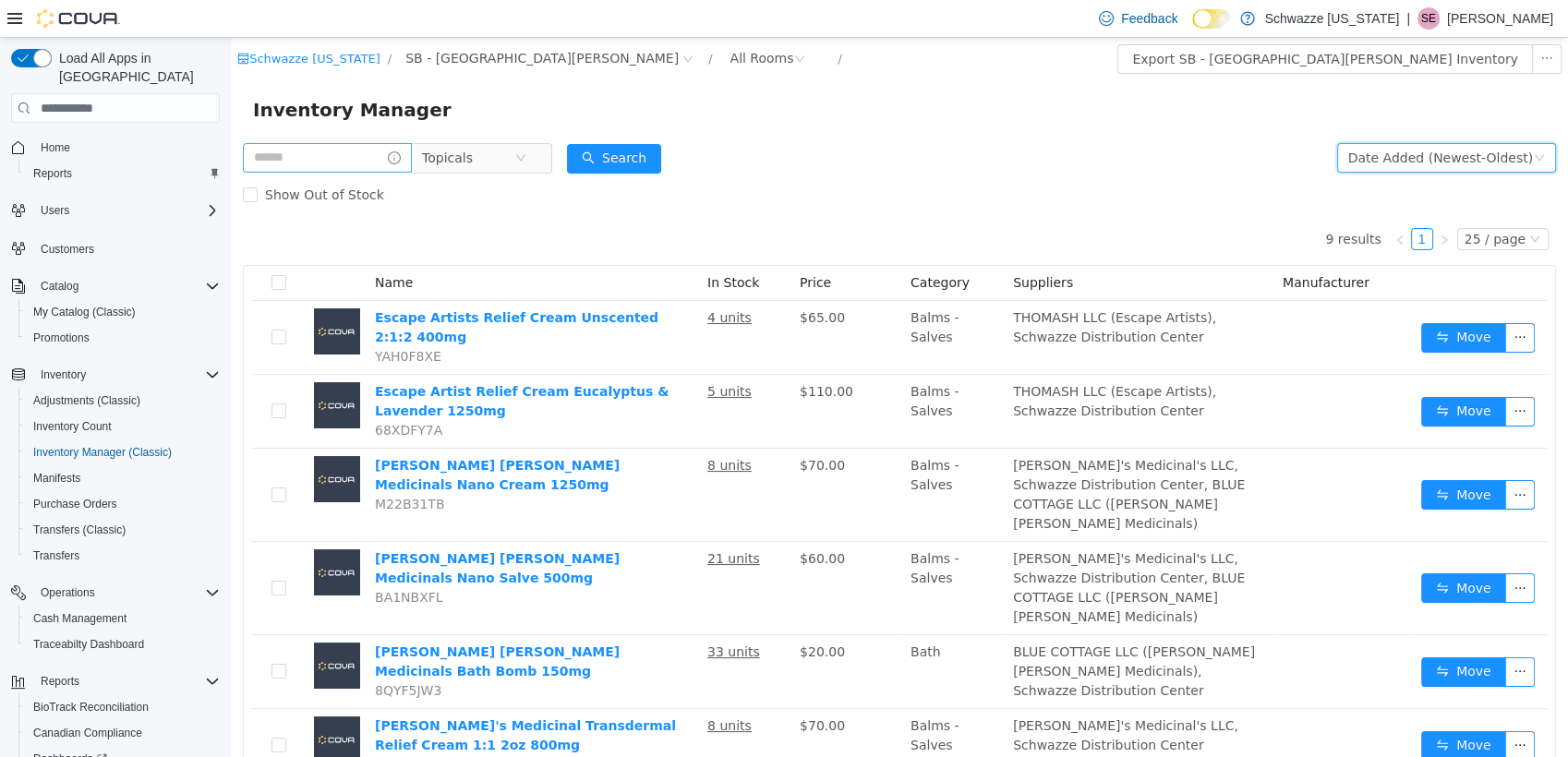
click at [1364, 149] on div "Date Added (Newest-Oldest)" at bounding box center [1440, 158] width 185 height 28
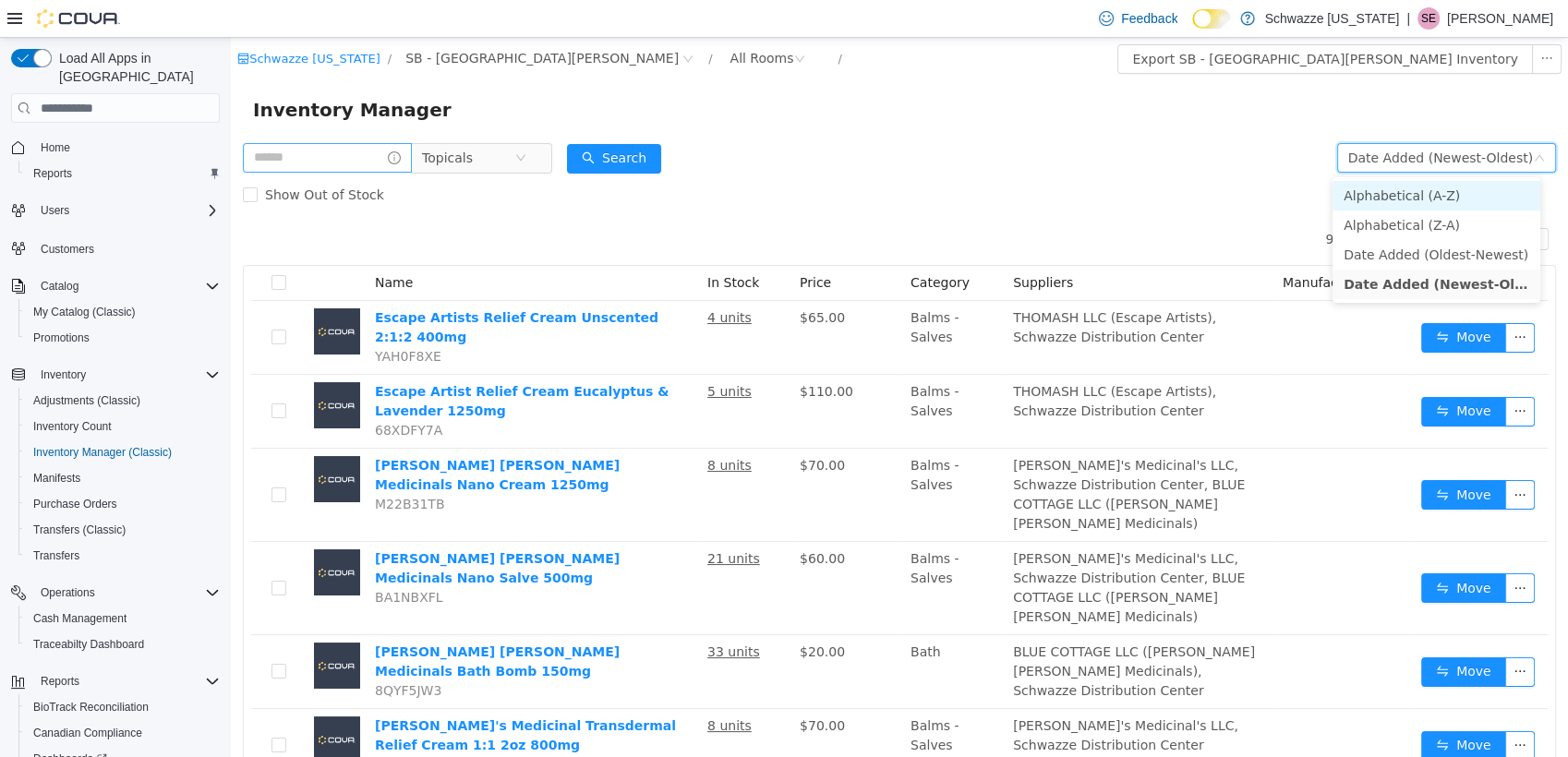
click at [1354, 196] on li "Alphabetical (A-Z)" at bounding box center [1435, 196] width 207 height 29
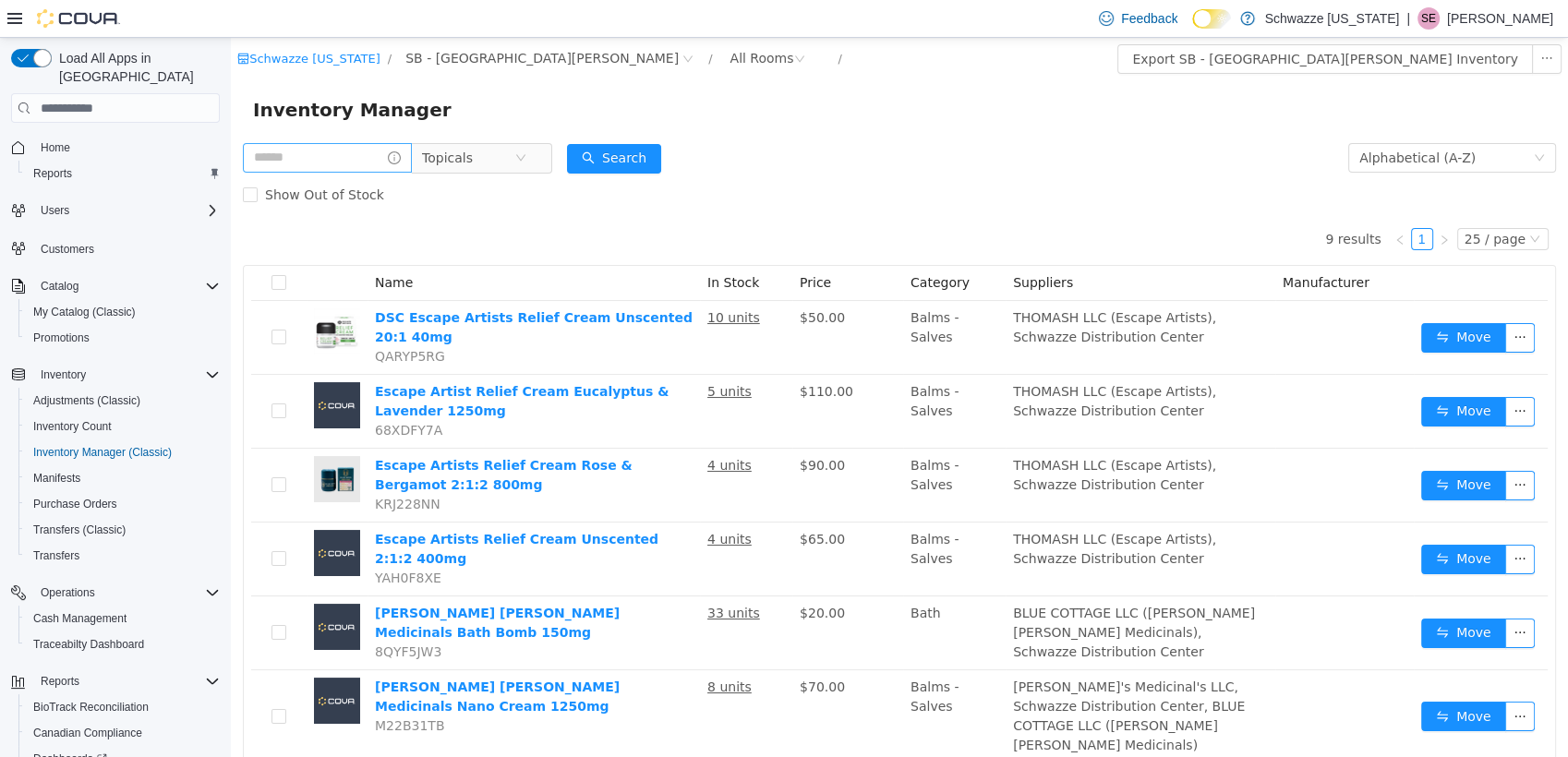
click at [832, 155] on form "Topicals Alphabetical (A-Z) Search Show Out of Stock" at bounding box center [900, 176] width 1313 height 74
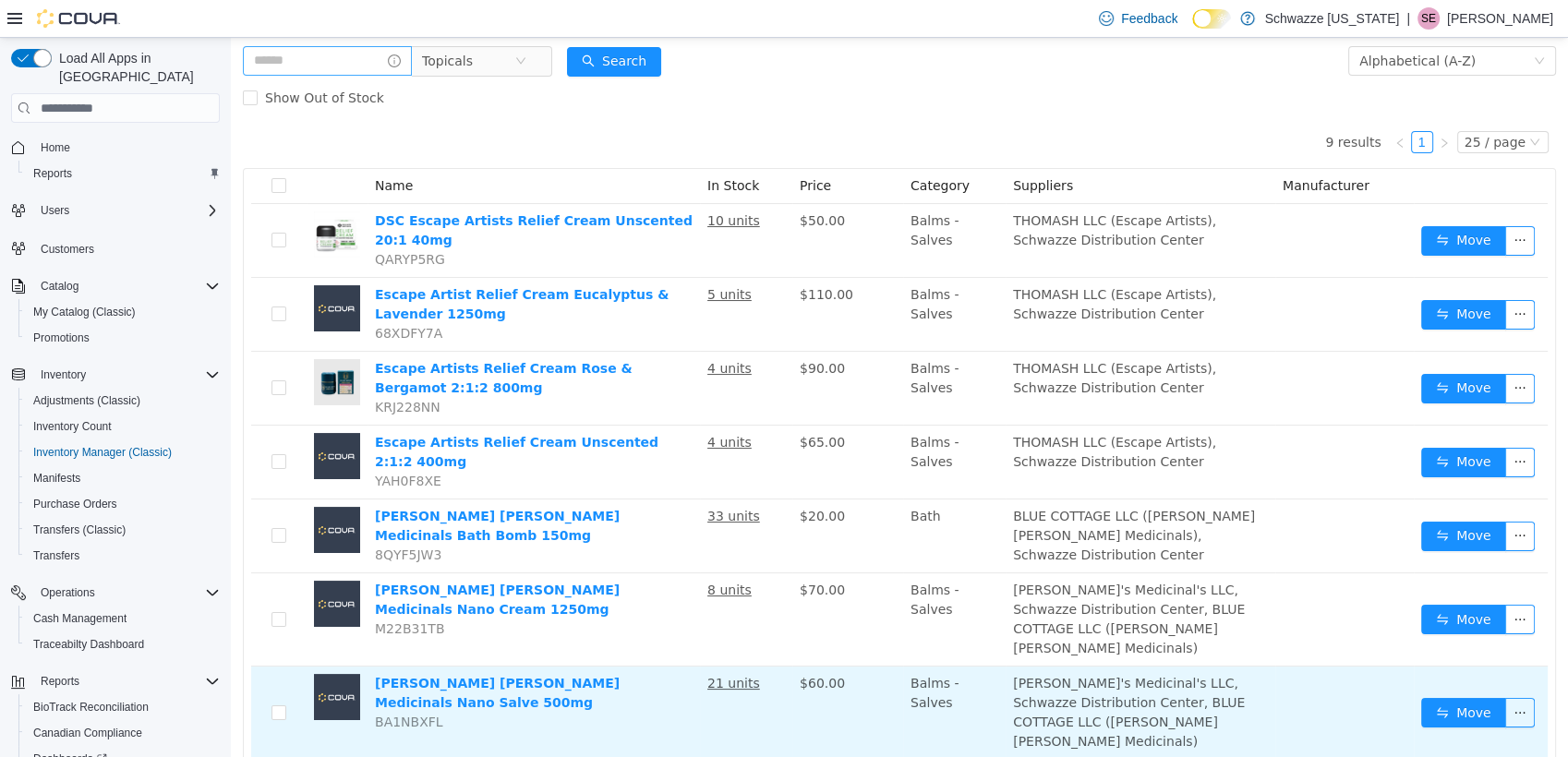
scroll to position [96, 0]
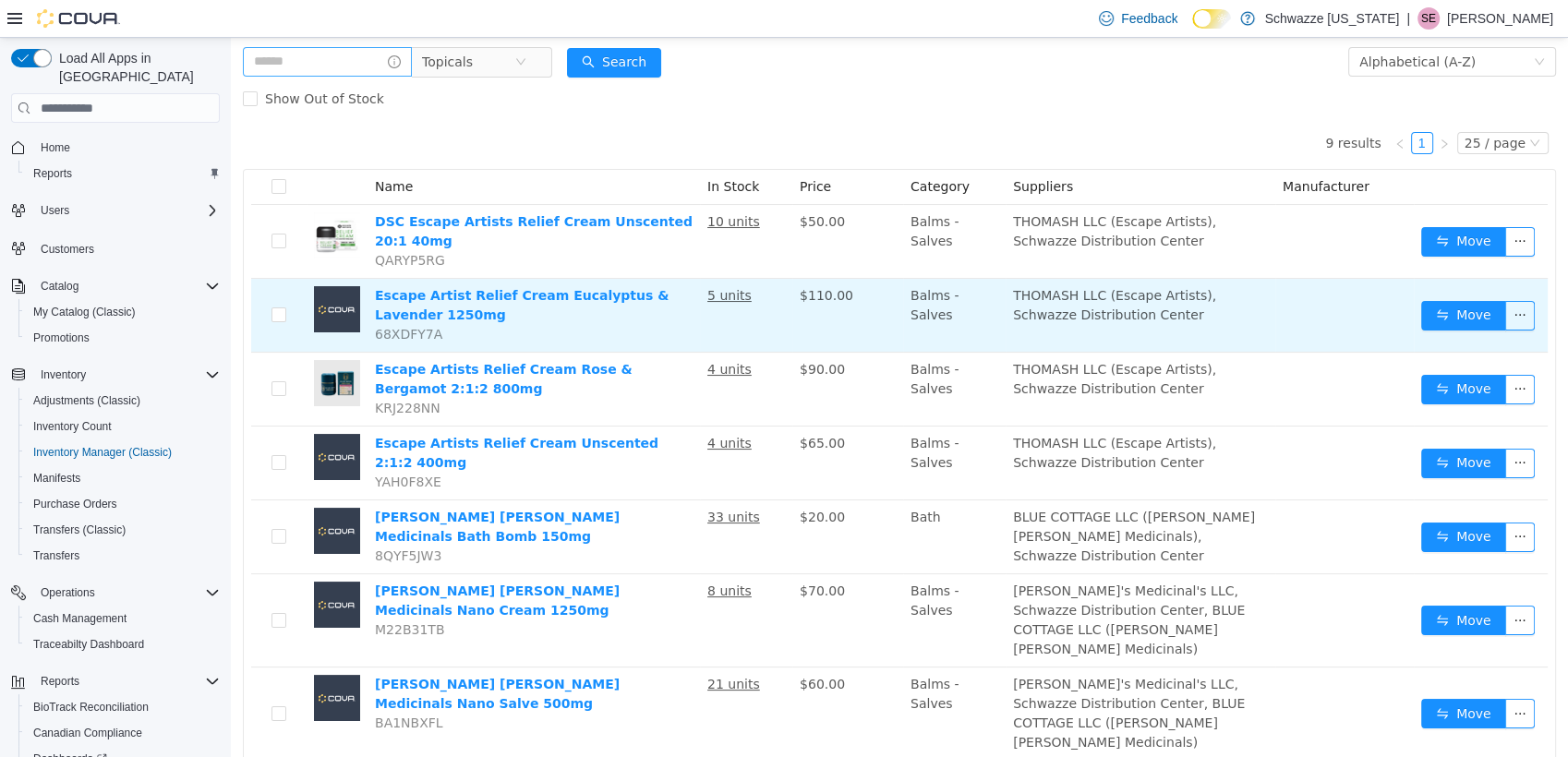
click at [540, 324] on td "Escape Artist Relief Cream Eucalyptus & Lavender 1250mg 68XDFY7A" at bounding box center [534, 316] width 332 height 74
click at [502, 307] on td "Escape Artist Relief Cream Eucalyptus & Lavender 1250mg 68XDFY7A" at bounding box center [534, 316] width 332 height 74
drag, startPoint x: 370, startPoint y: 281, endPoint x: 428, endPoint y: 312, distance: 65.8
click at [428, 312] on td "Escape Artist Relief Cream Eucalyptus & Lavender 1250mg 68XDFY7A" at bounding box center [534, 316] width 332 height 74
copy link "Escape Artist Relief Cream Eucalyptus & Lavender 1250mg"
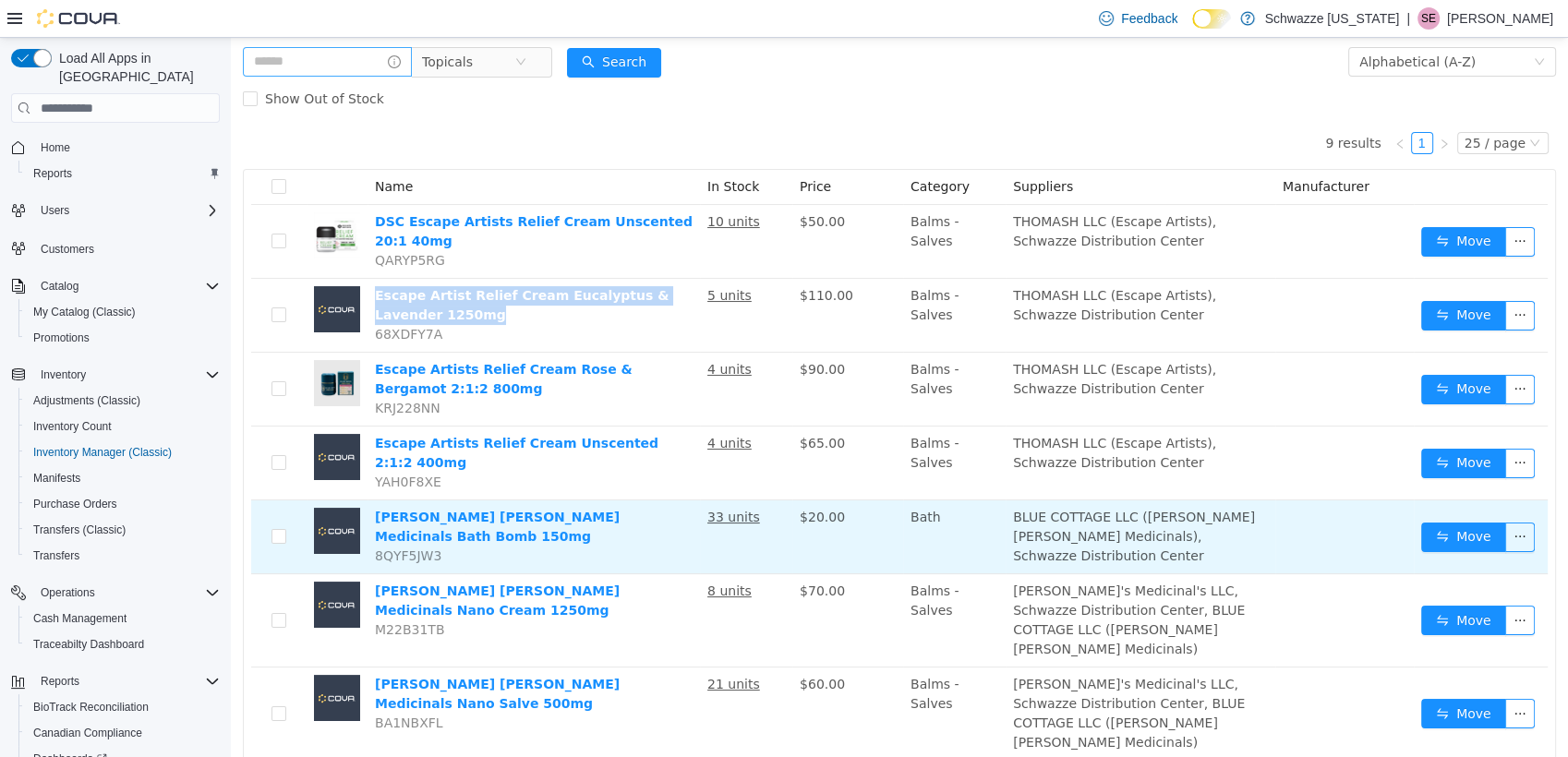
scroll to position [223, 0]
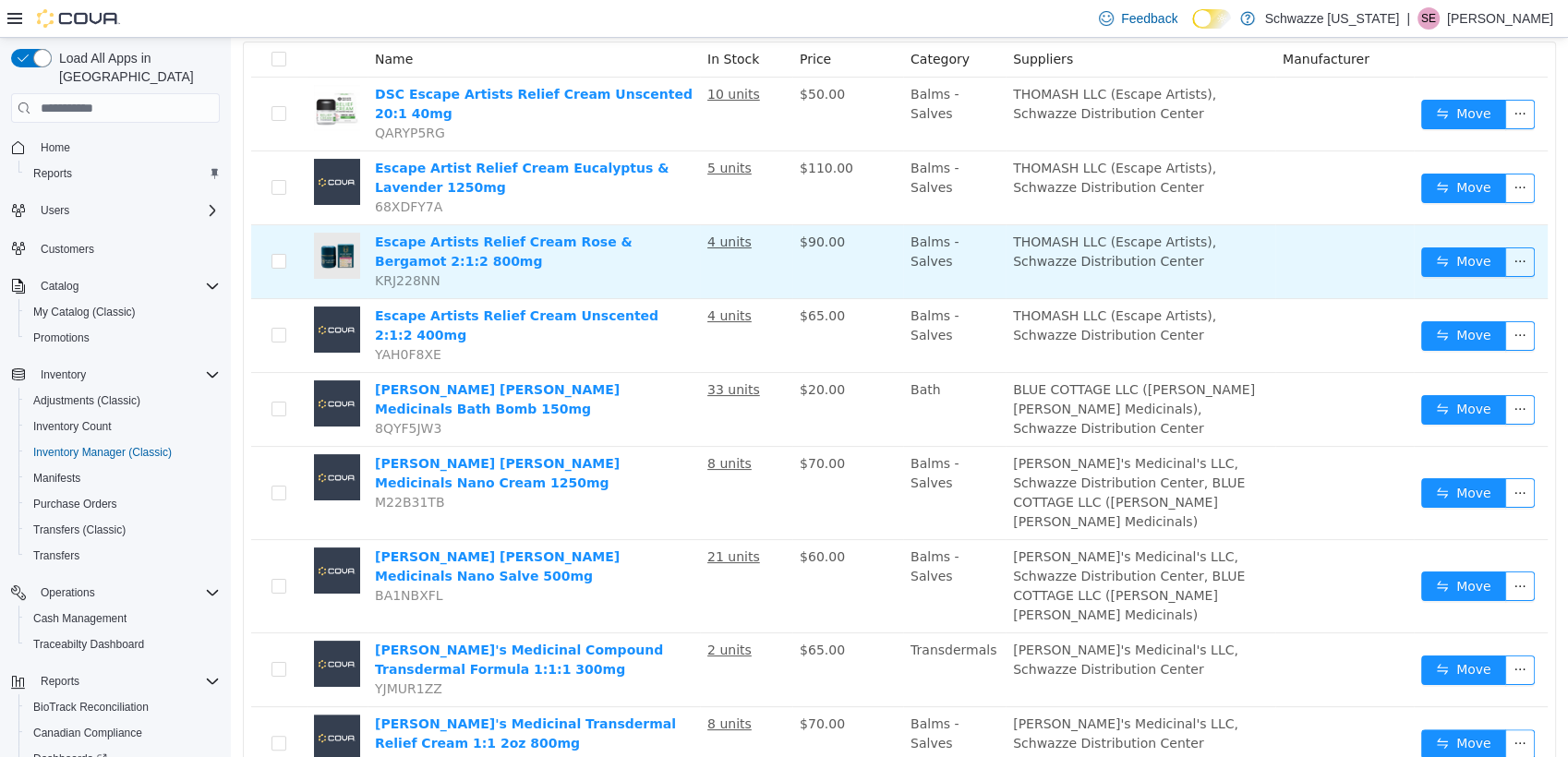
click at [619, 262] on td "Escape Artists Relief Cream Rose & Bergamot 2:1:2 800mg KRJ228NN" at bounding box center [534, 262] width 332 height 74
drag, startPoint x: 433, startPoint y: 253, endPoint x: 374, endPoint y: 225, distance: 65.3
click at [374, 225] on td "Escape Artists Relief Cream Rose & Bergamot 2:1:2 800mg KRJ228NN" at bounding box center [534, 262] width 332 height 74
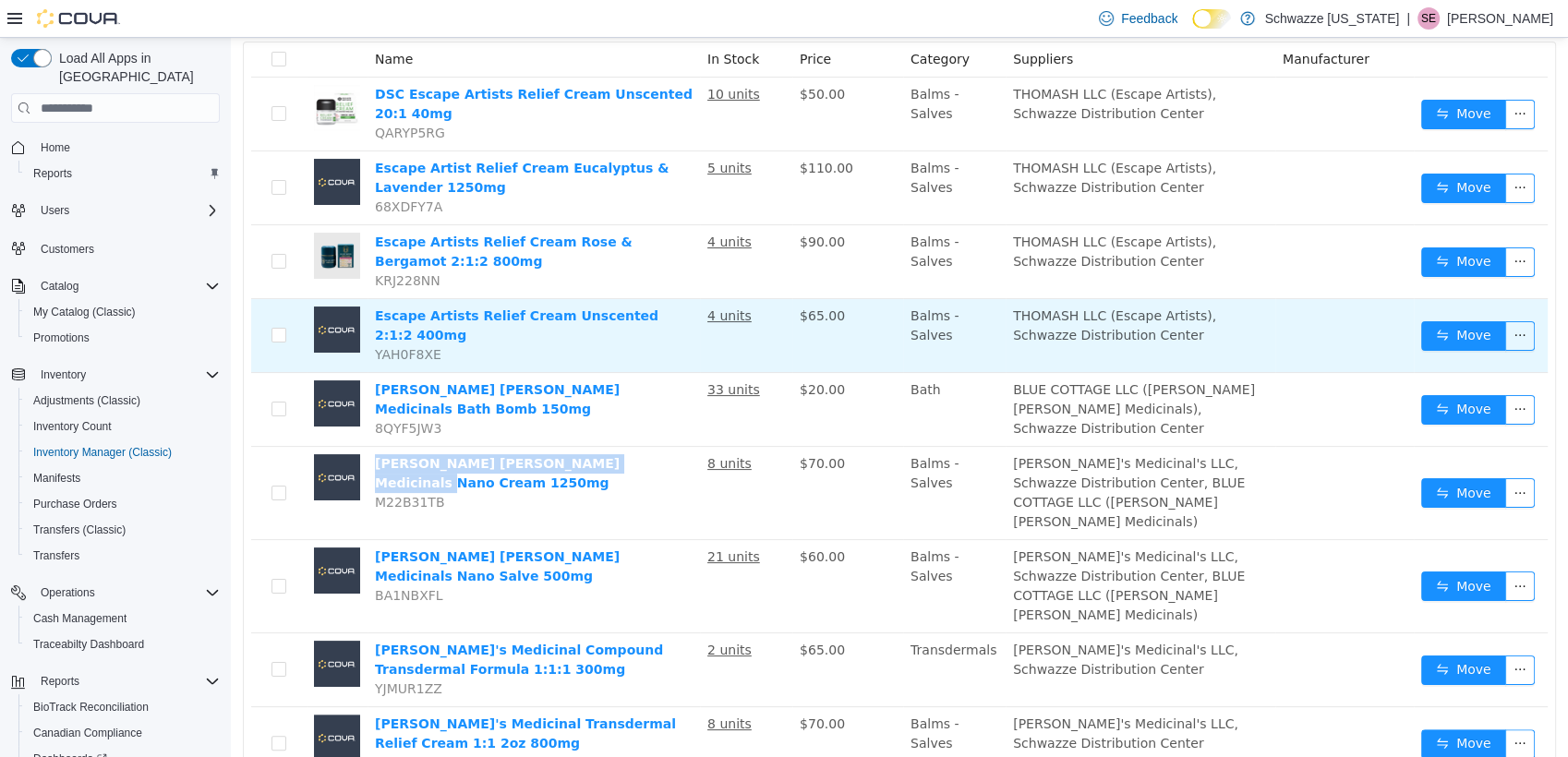
drag, startPoint x: 655, startPoint y: 432, endPoint x: 355, endPoint y: 291, distance: 331.5
click at [356, 447] on tr "Mary Janes Medicinals Nano Cream 1250mg M22B31TB 8 units $70.00 Balms - Salves …" at bounding box center [899, 494] width 1297 height 93
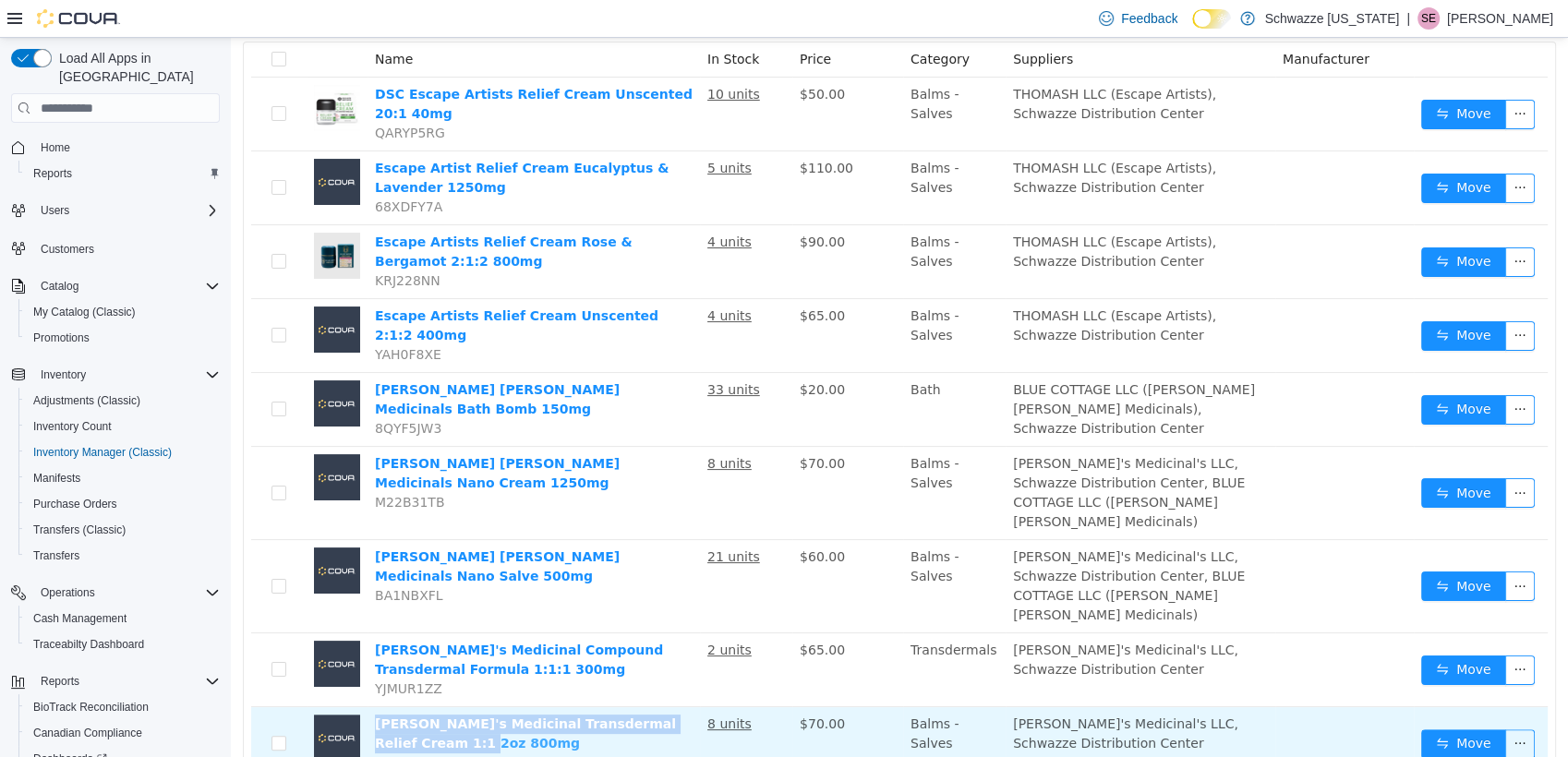
drag, startPoint x: 419, startPoint y: 667, endPoint x: 378, endPoint y: 645, distance: 46.5
click at [378, 708] on td "Mary's Medicinal Transdermal Relief Cream 1:1 2oz 800mg HUPD7XVX" at bounding box center [534, 744] width 332 height 73
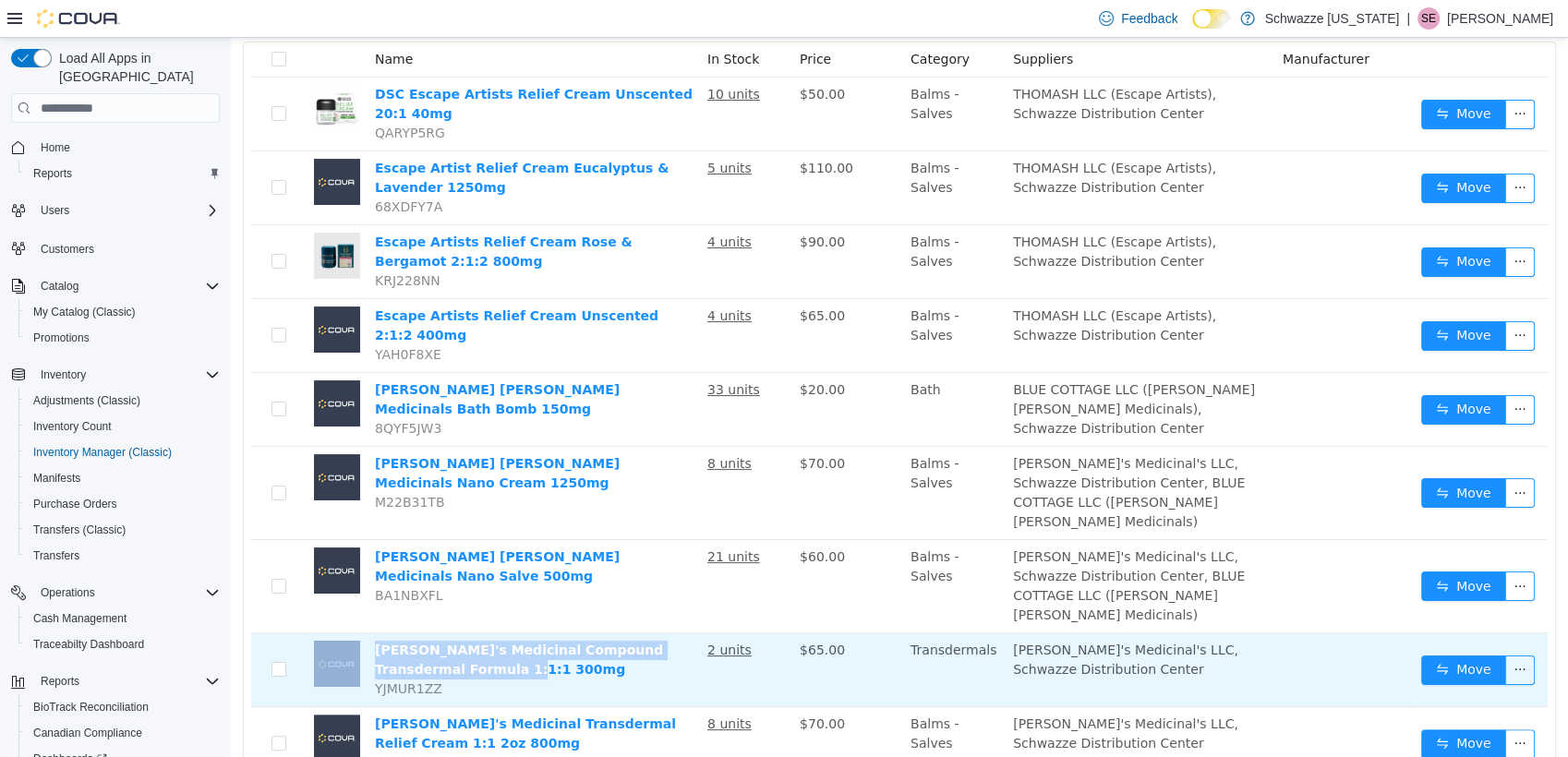
drag, startPoint x: 470, startPoint y: 595, endPoint x: 355, endPoint y: 571, distance: 117.5
click at [355, 633] on tr "Mary's Medicinal Compound Transdermal Formula 1:1:1 300mg YJMUR1ZZ 2 units $65.…" at bounding box center [899, 670] width 1297 height 74
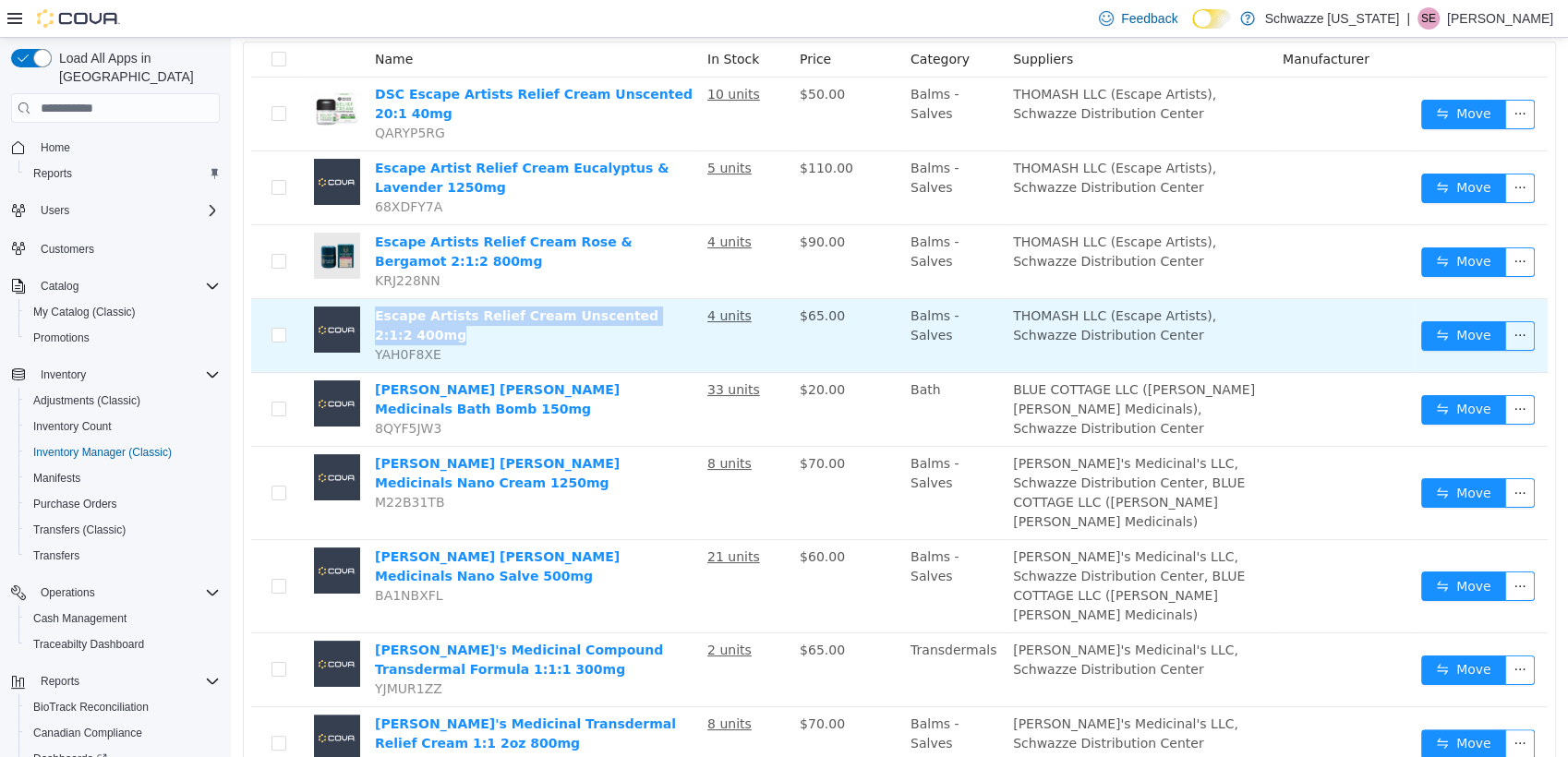
drag, startPoint x: 680, startPoint y: 306, endPoint x: 369, endPoint y: 303, distance: 311.0
click at [369, 303] on td "Escape Artists Relief Cream Unscented 2:1:2 400mg YAH0F8XE" at bounding box center [534, 335] width 332 height 74
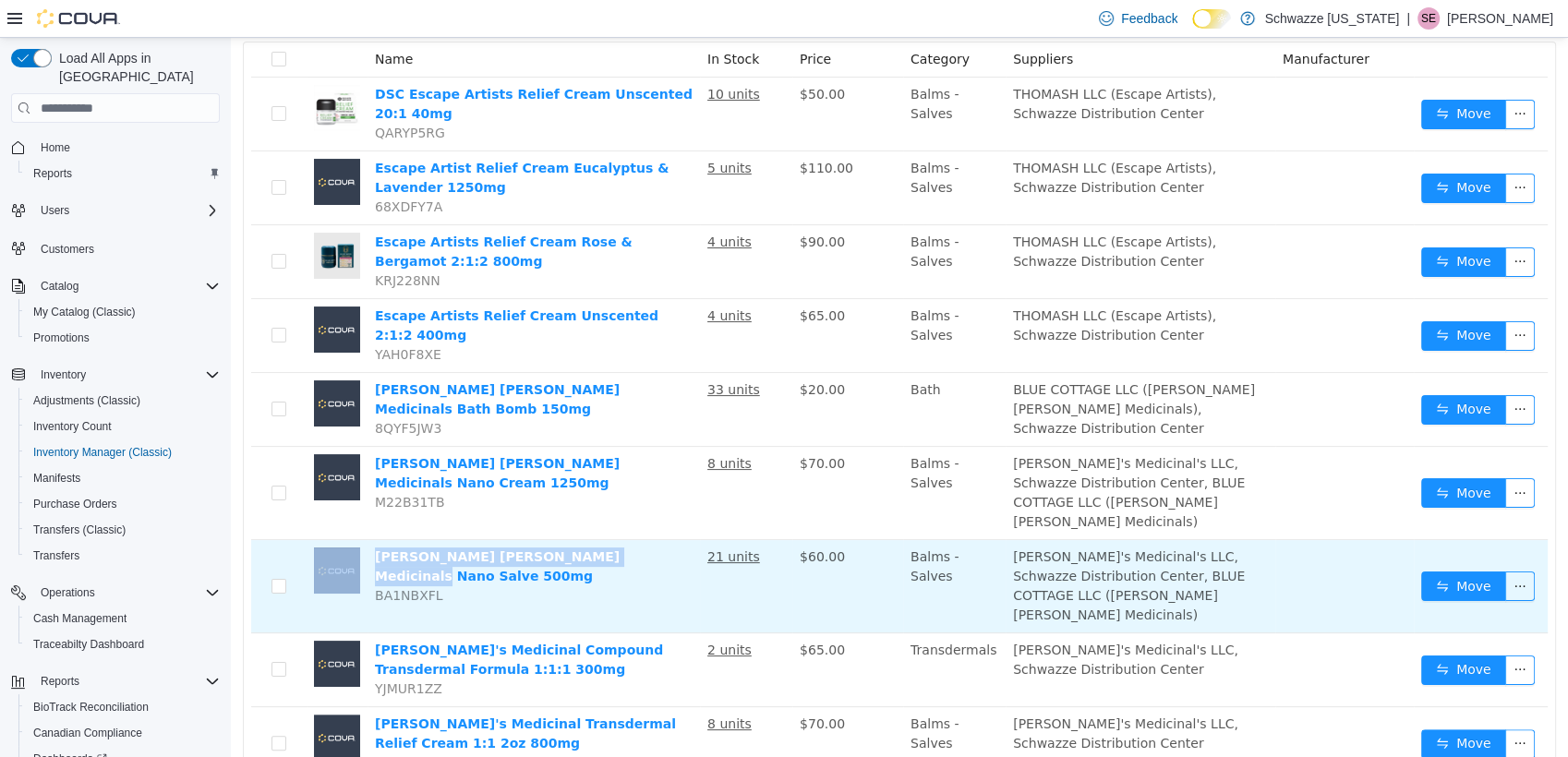
drag, startPoint x: 633, startPoint y: 503, endPoint x: 362, endPoint y: 487, distance: 271.5
click at [362, 541] on tr "Mary Janes Medicinals Nano Salve 500mg BA1NBXFL 21 units $60.00 Balms - Salves …" at bounding box center [899, 587] width 1297 height 93
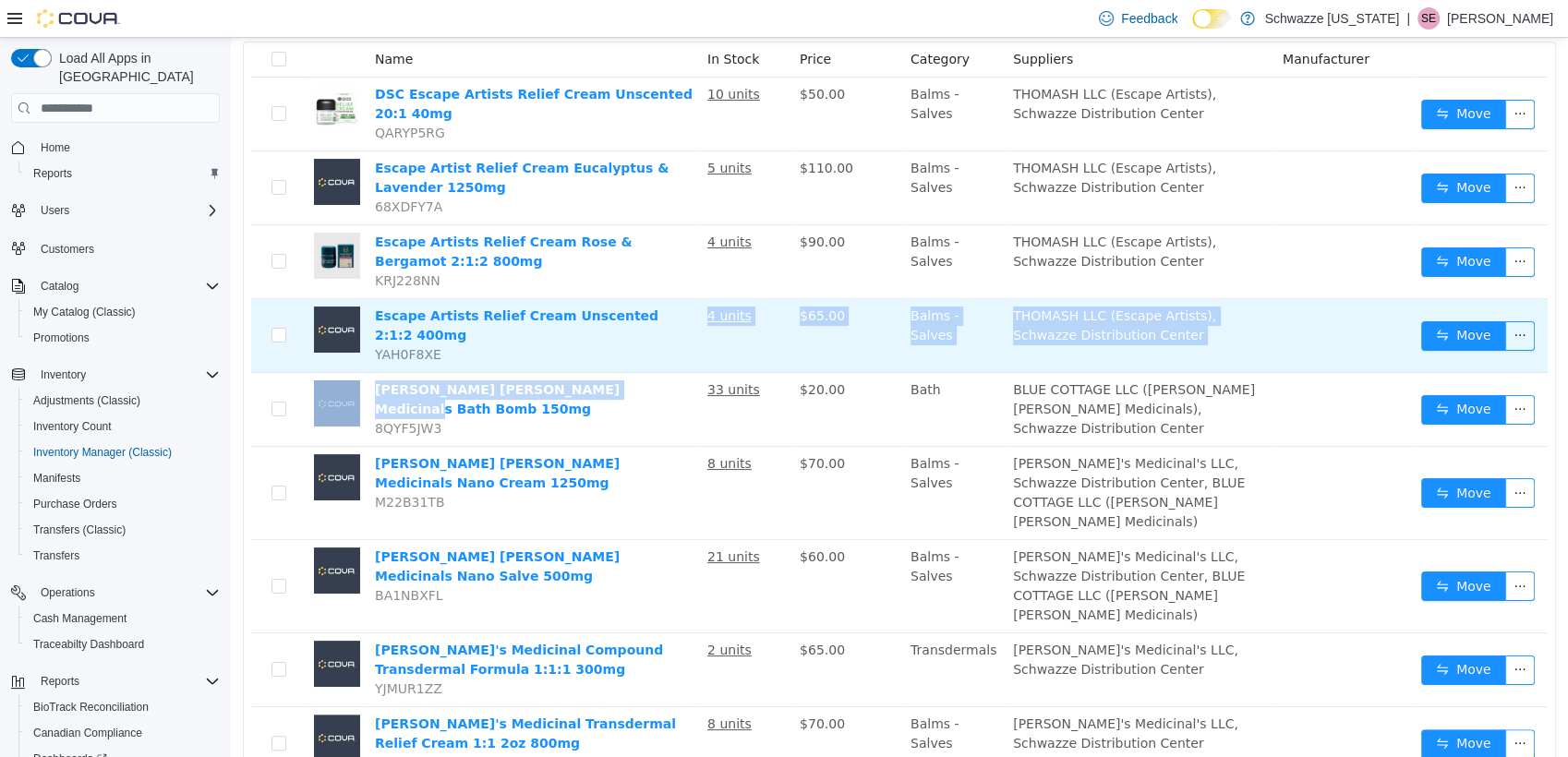
drag, startPoint x: 635, startPoint y: 355, endPoint x: 584, endPoint y: 345, distance: 52.0
click at [584, 345] on tbody "DSC Escape Artists Relief Cream Unscented 20:1 40mg QARYP5RG 10 units $50.00 Ba…" at bounding box center [899, 429] width 1297 height 703
click at [584, 345] on td "Escape Artists Relief Cream Unscented 2:1:2 400mg YAH0F8XE" at bounding box center [534, 335] width 332 height 74
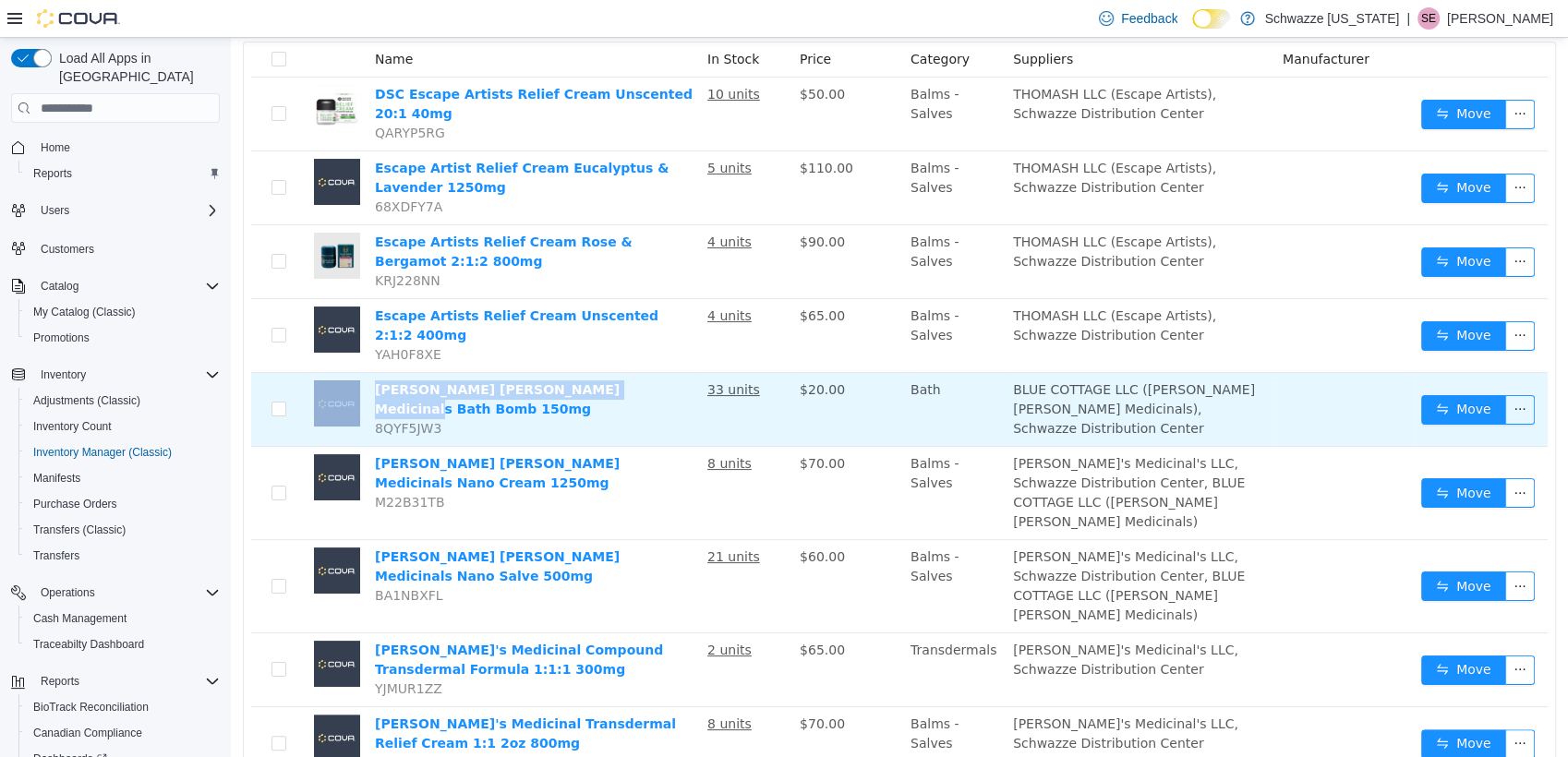
drag, startPoint x: 637, startPoint y: 363, endPoint x: 364, endPoint y: 376, distance: 273.3
click at [364, 376] on tr "Mary Janes Medicinals Bath Bomb 150mg 8QYF5JW3 33 units $20.00 Bath BLUE COTTAG…" at bounding box center [899, 409] width 1297 height 74
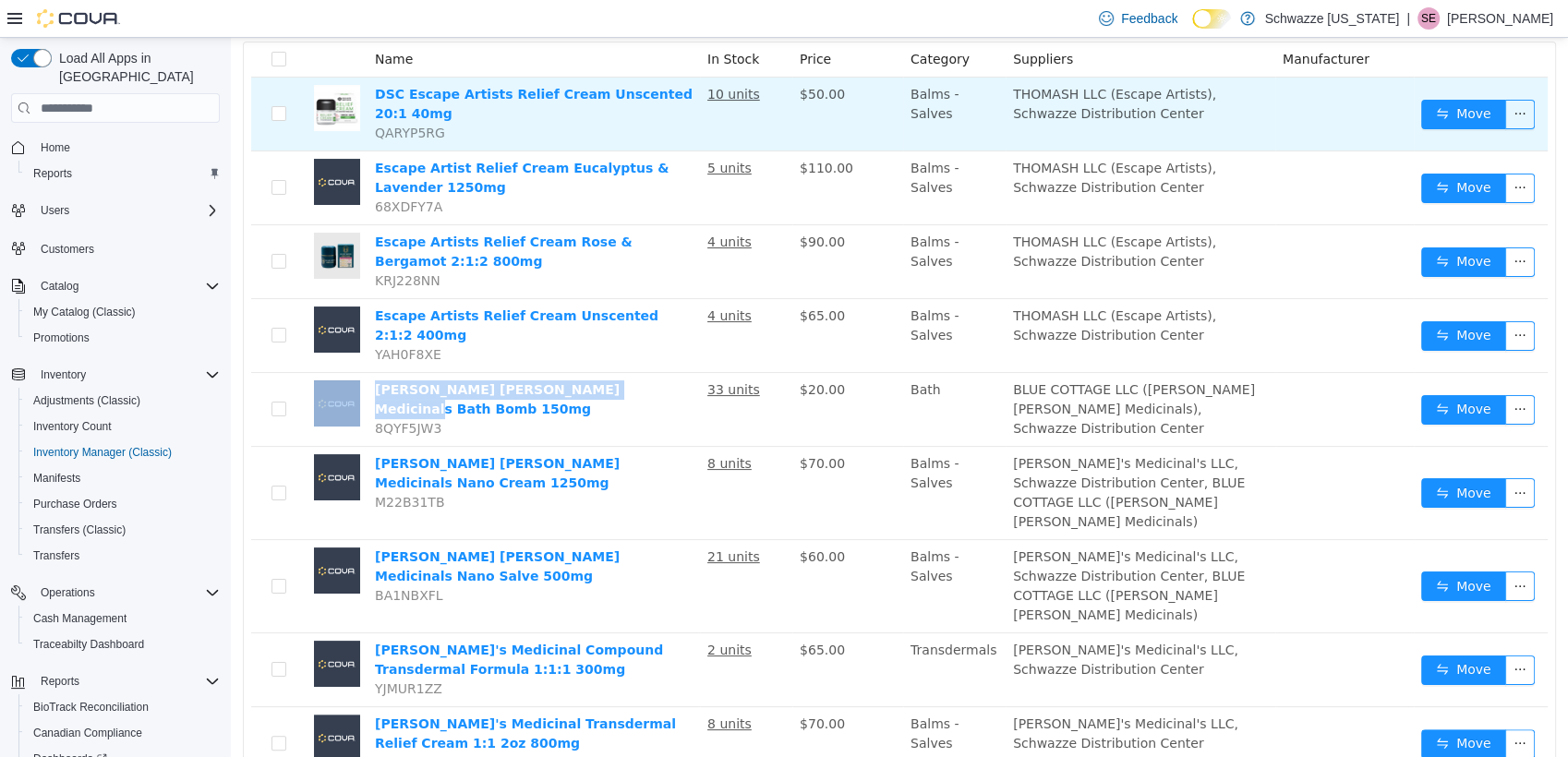
scroll to position [0, 0]
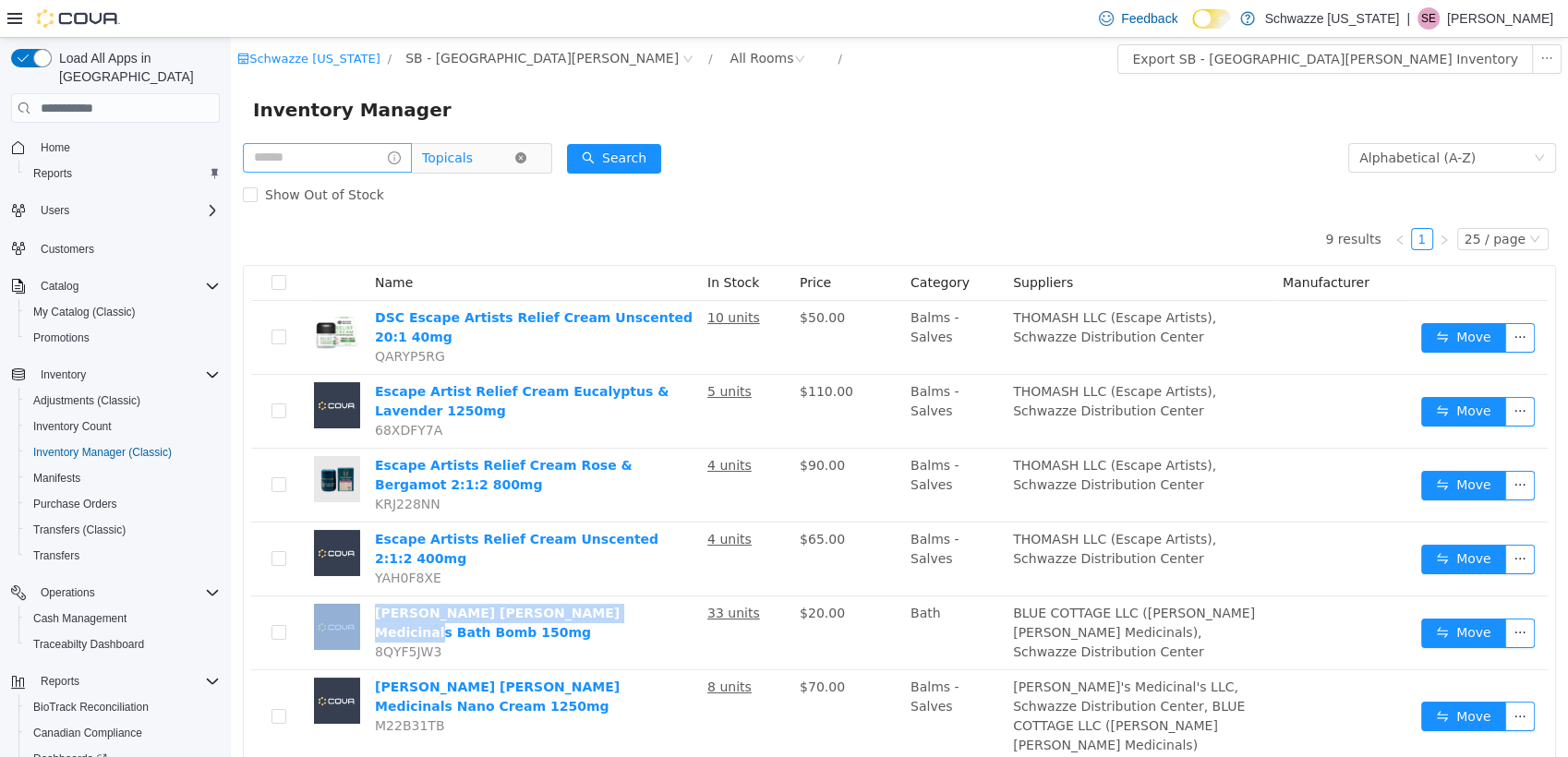
click at [526, 162] on icon "icon: close-circle" at bounding box center [520, 157] width 11 height 11
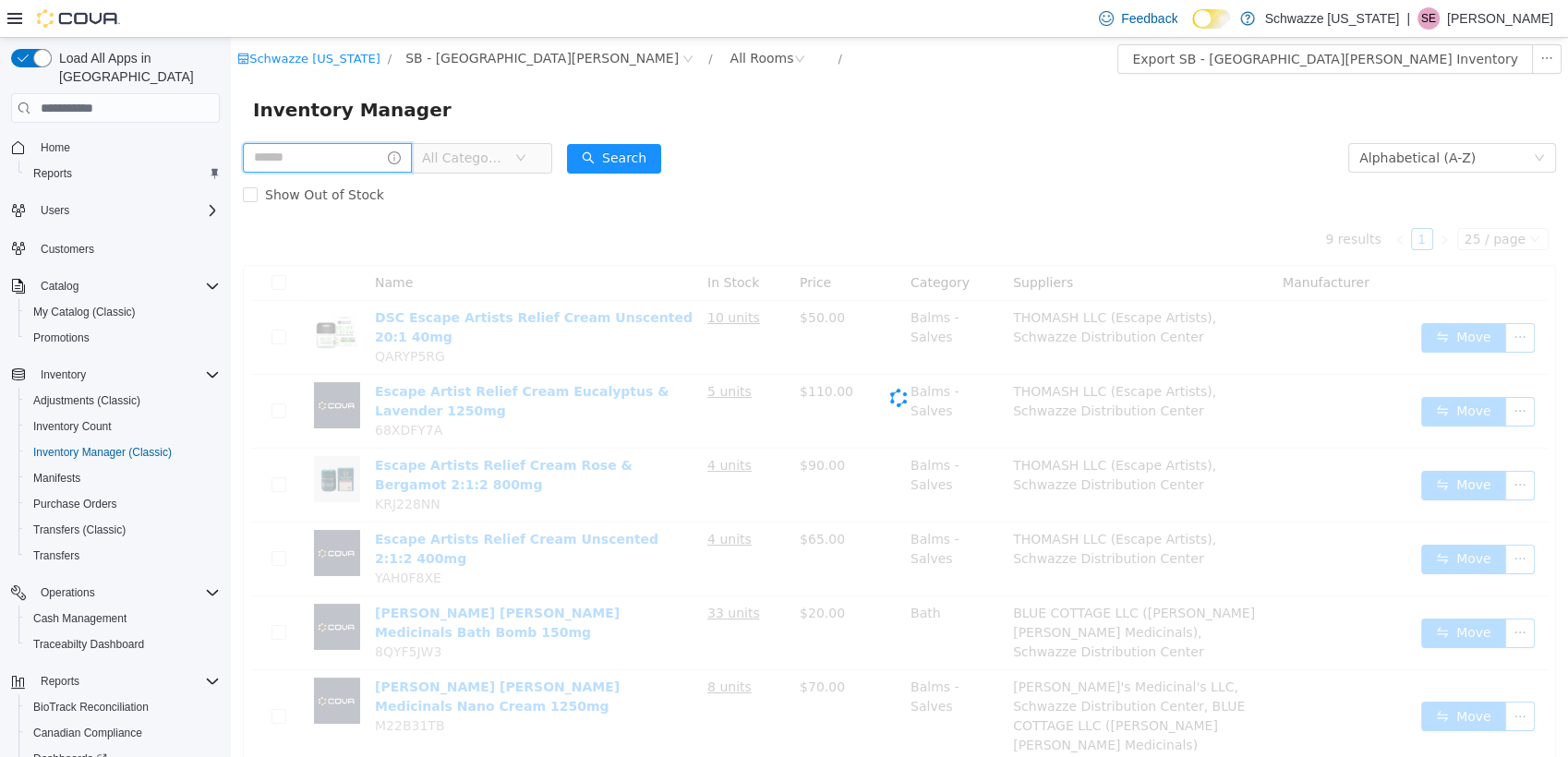
click at [340, 165] on input "text" at bounding box center [327, 158] width 169 height 29
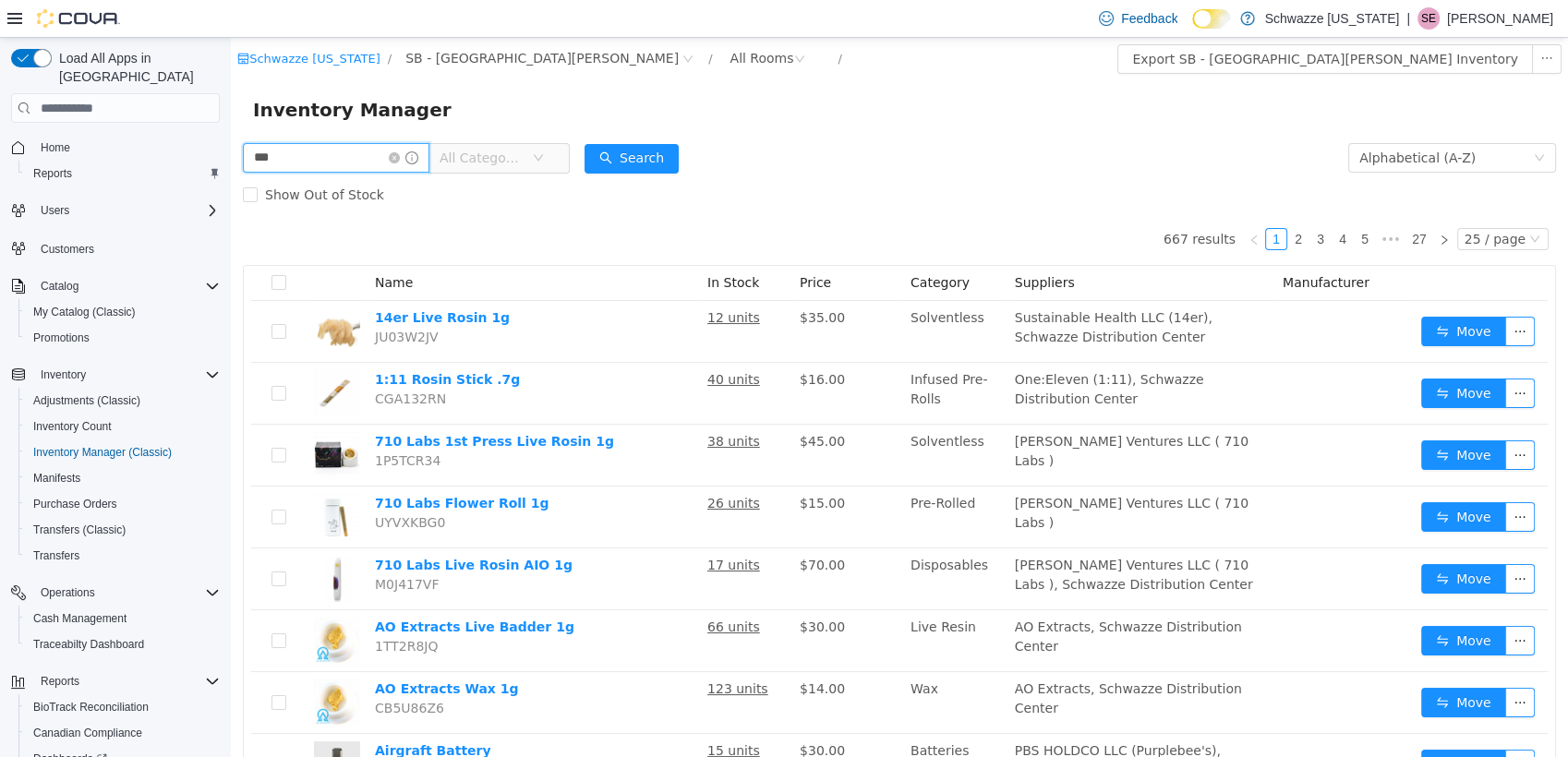
type input "***"
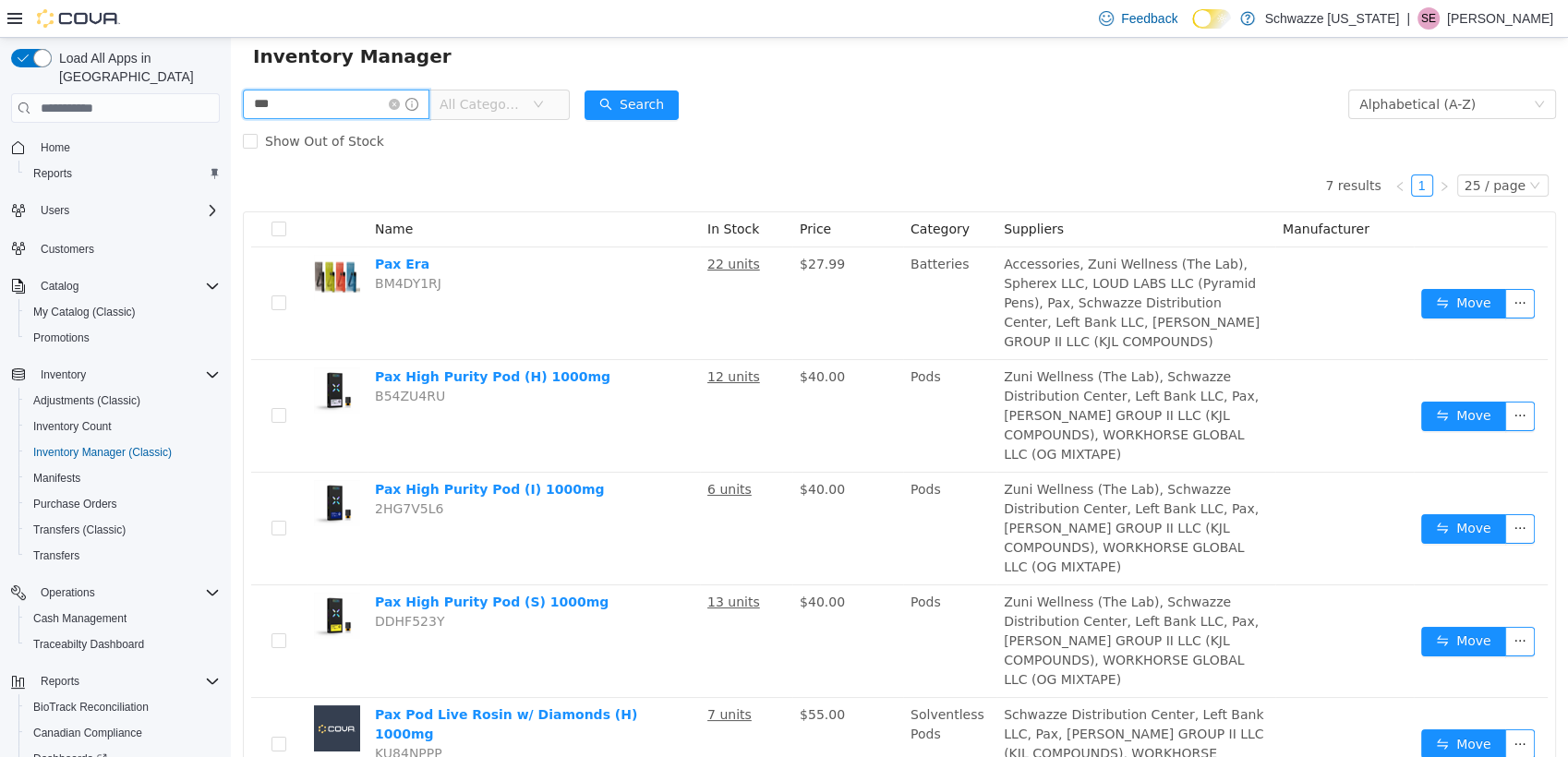
scroll to position [41, 0]
